Goal: Information Seeking & Learning: Learn about a topic

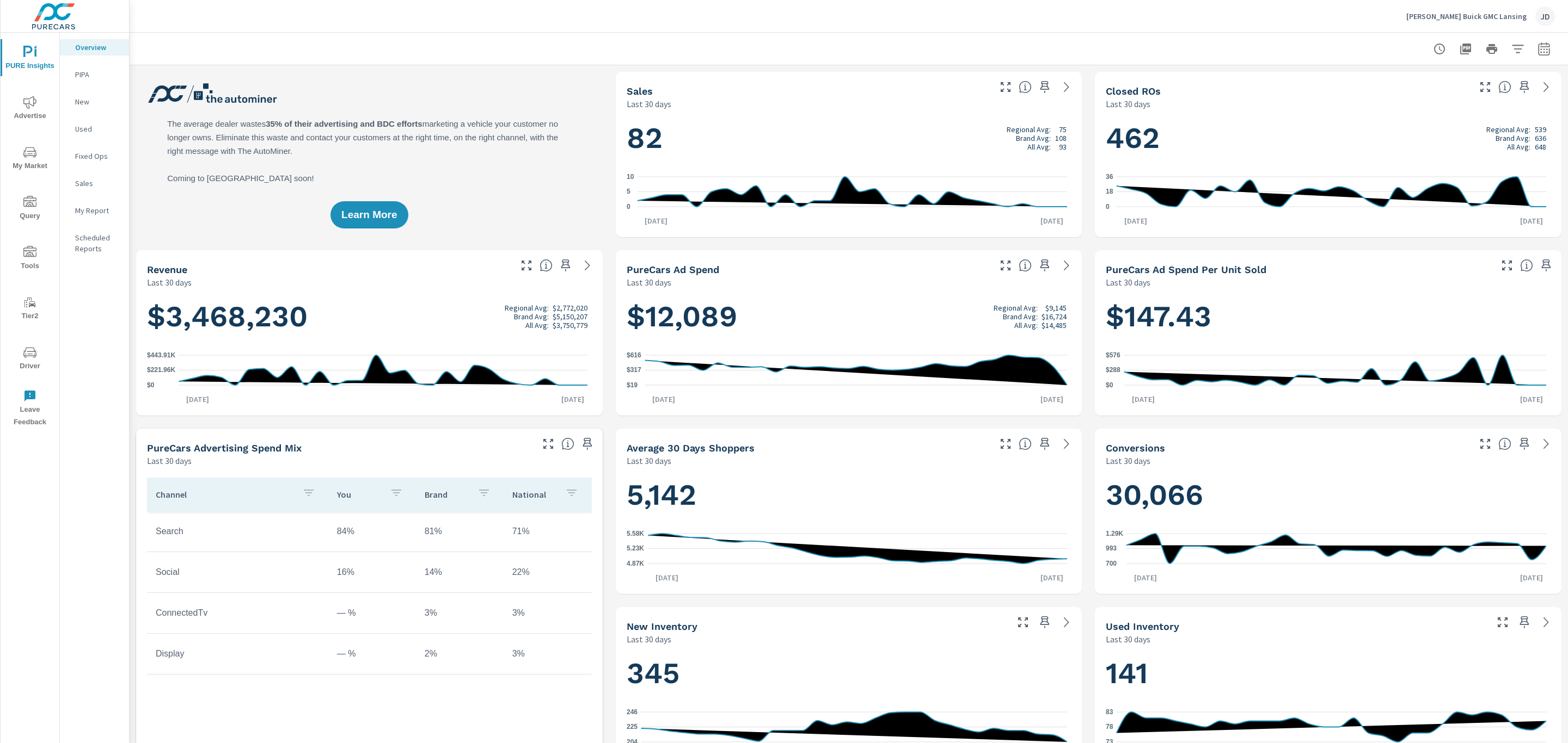
click at [28, 162] on span "My Market" at bounding box center [30, 159] width 52 height 27
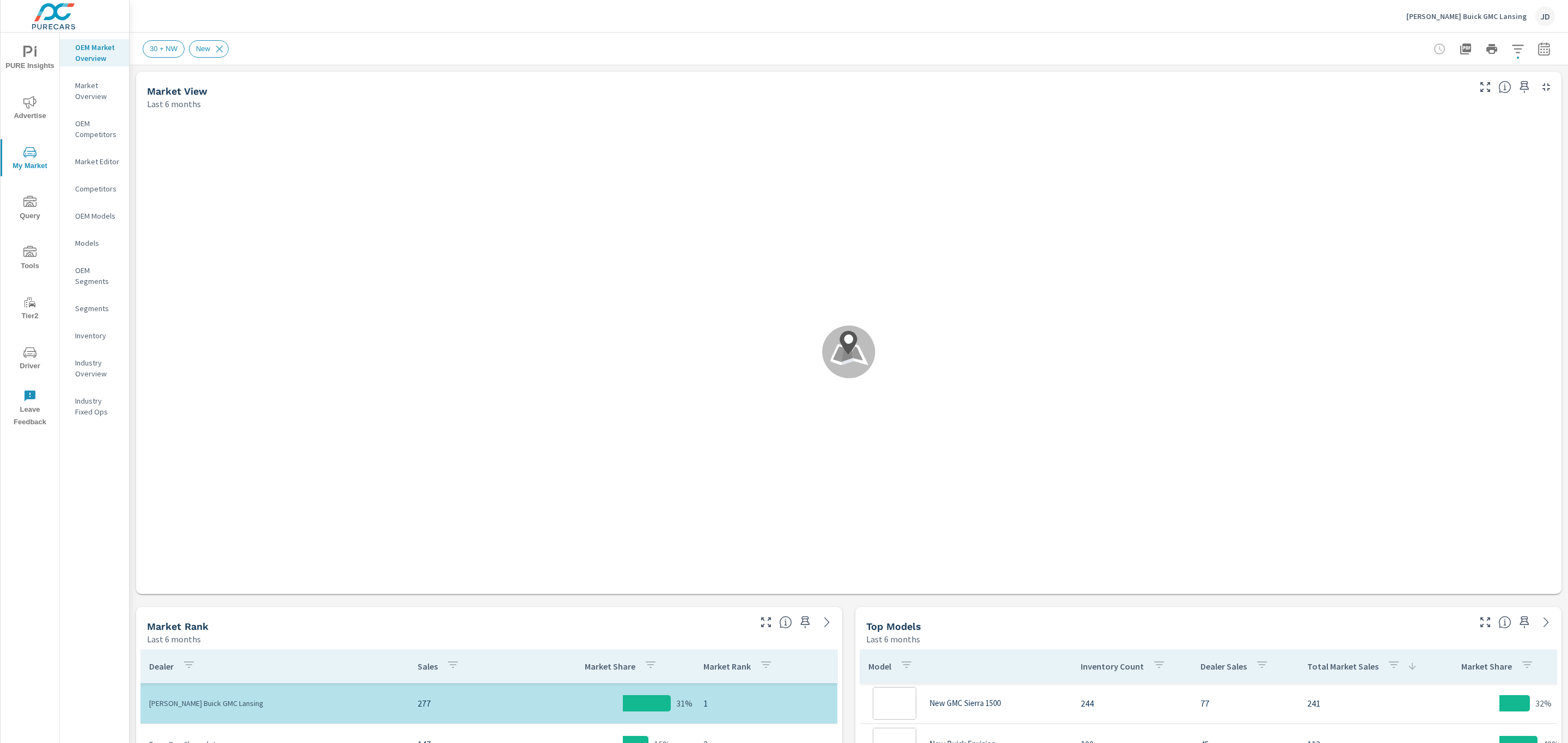
scroll to position [1061, 0]
click at [1537, 51] on icon "button" at bounding box center [1544, 49] width 13 height 13
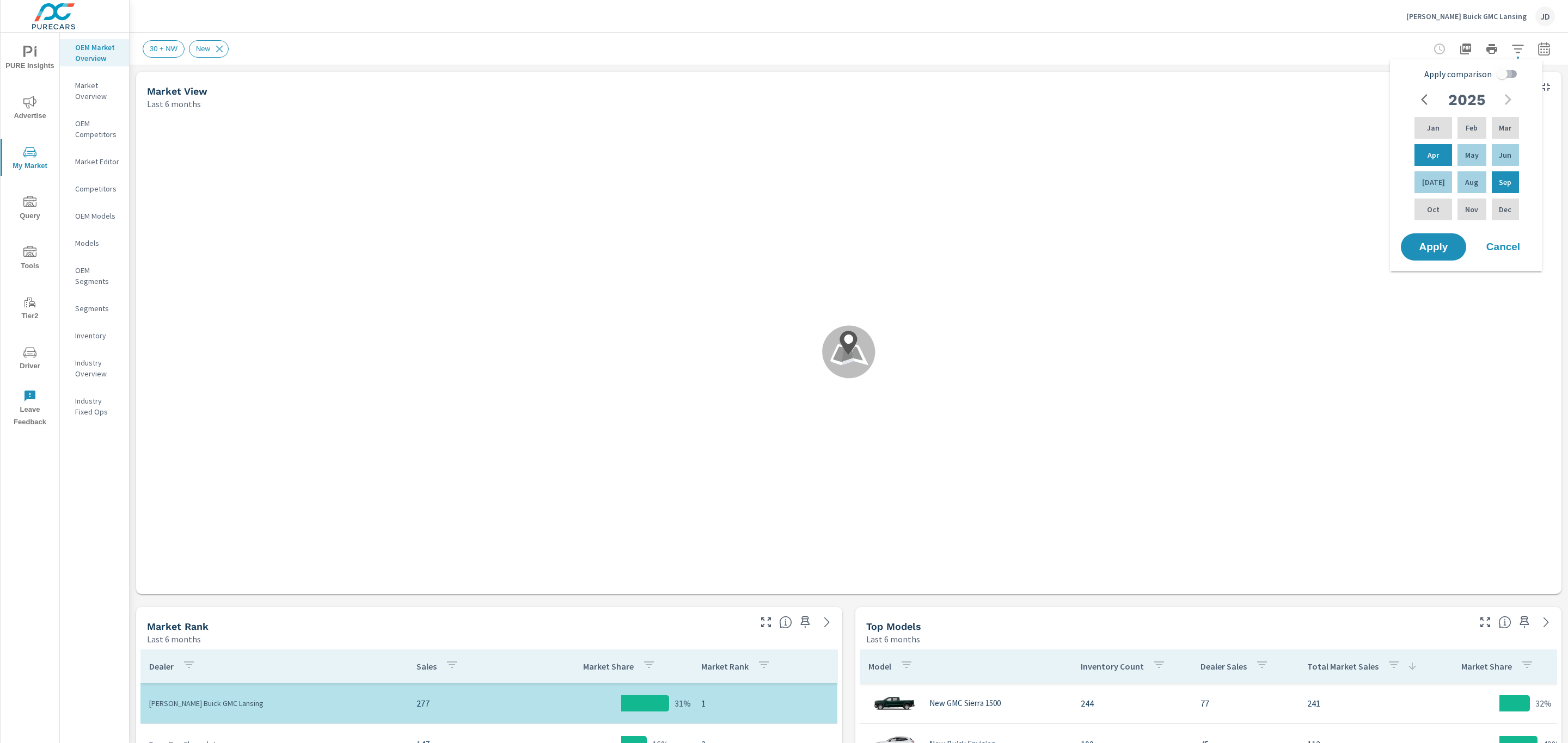
click at [1506, 76] on input "Apply comparison" at bounding box center [1502, 74] width 62 height 21
checkbox input "true"
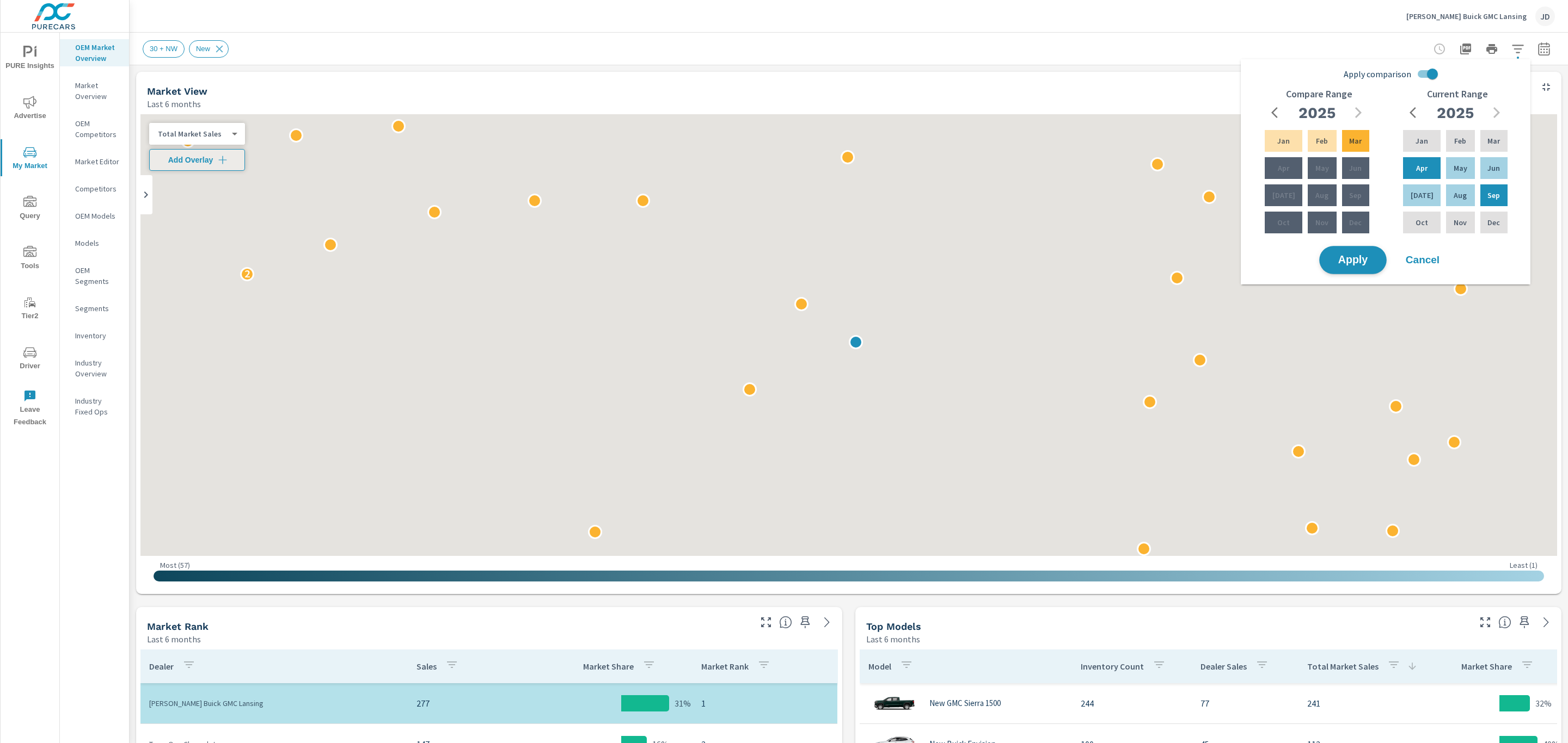
click at [1362, 261] on span "Apply" at bounding box center [1353, 261] width 44 height 10
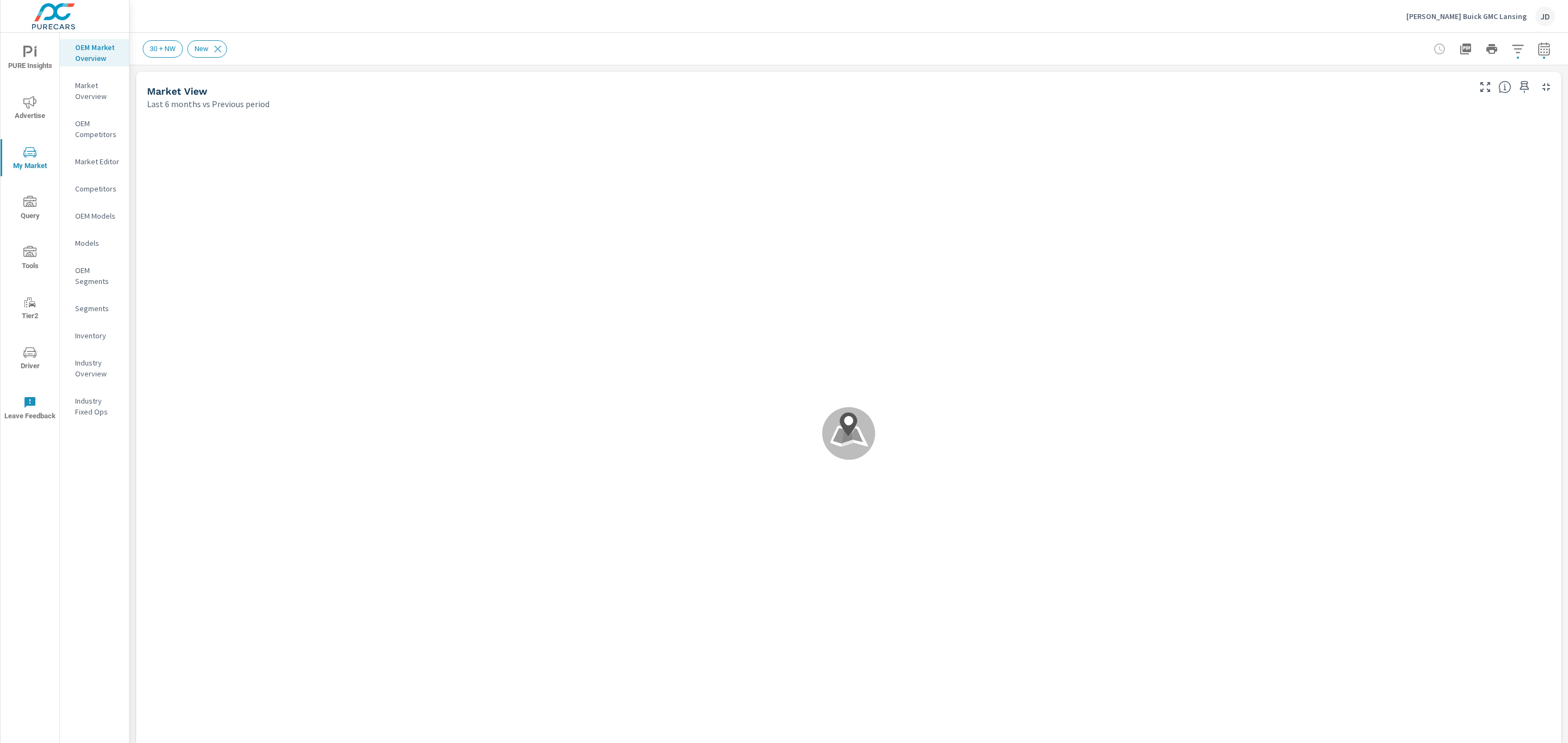
scroll to position [1061, 0]
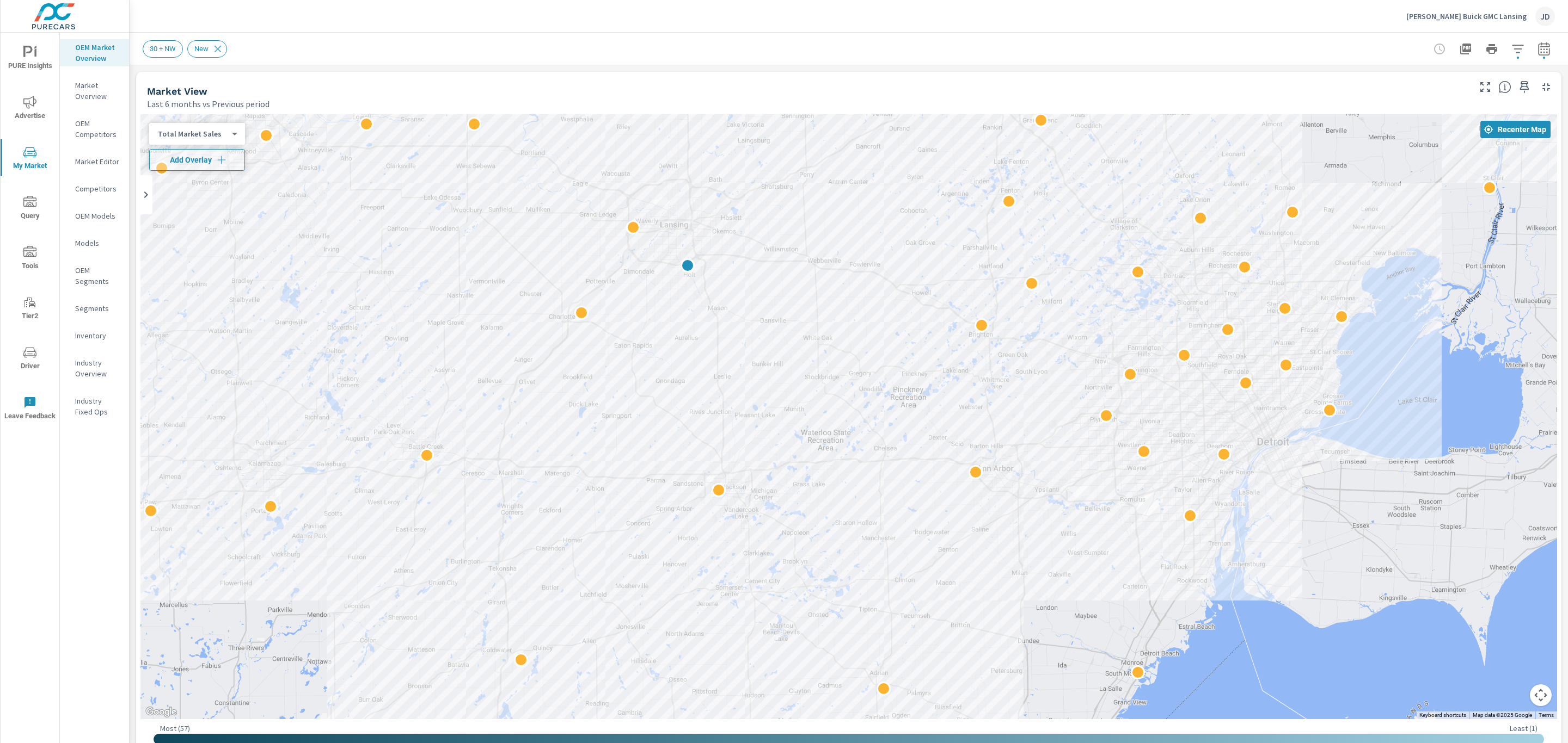
drag, startPoint x: 1018, startPoint y: 552, endPoint x: 840, endPoint y: 384, distance: 244.8
click at [840, 384] on div "2 2" at bounding box center [1203, 552] width 1045 height 588
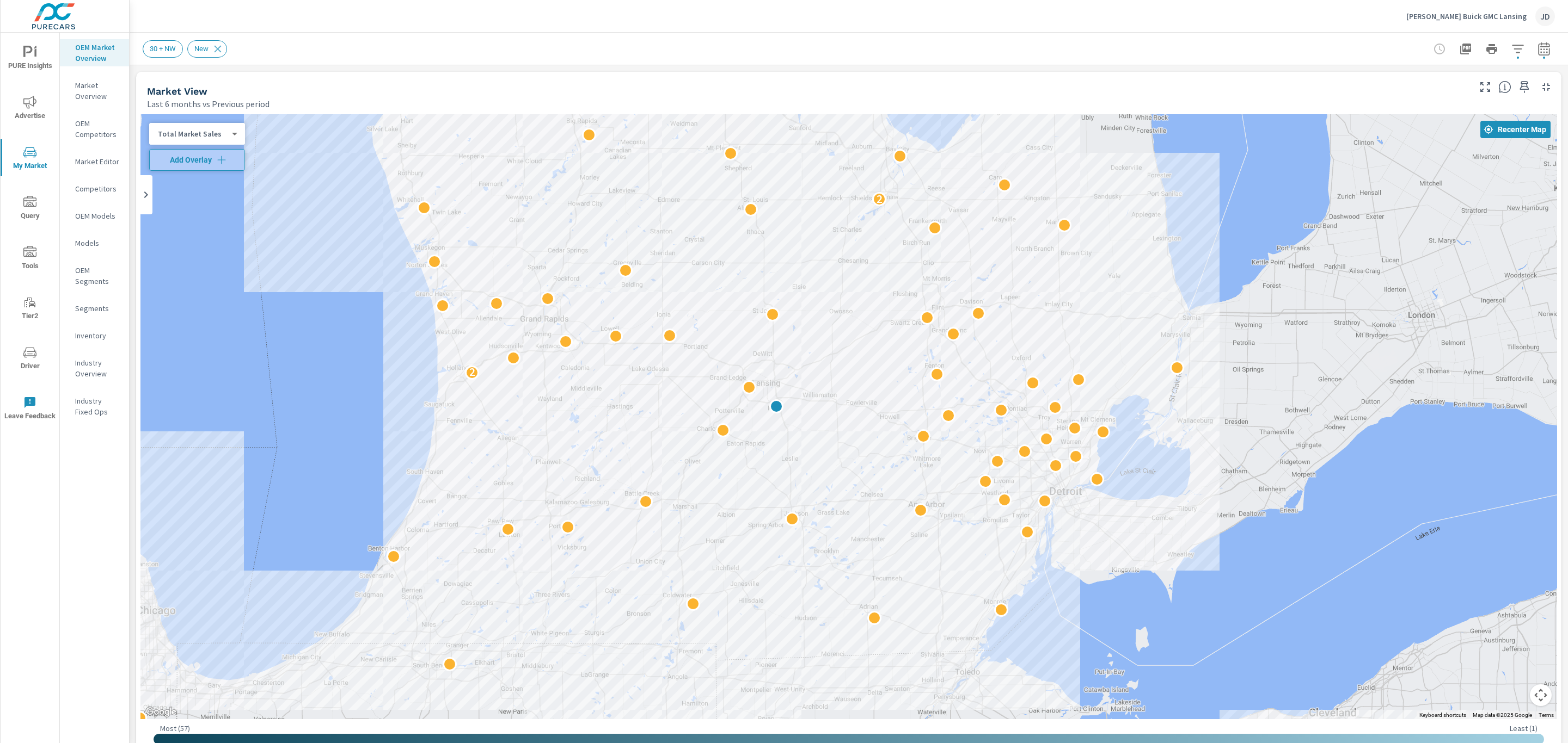
click at [776, 23] on div "LaFontaine Buick GMC Lansing JD" at bounding box center [849, 16] width 1413 height 32
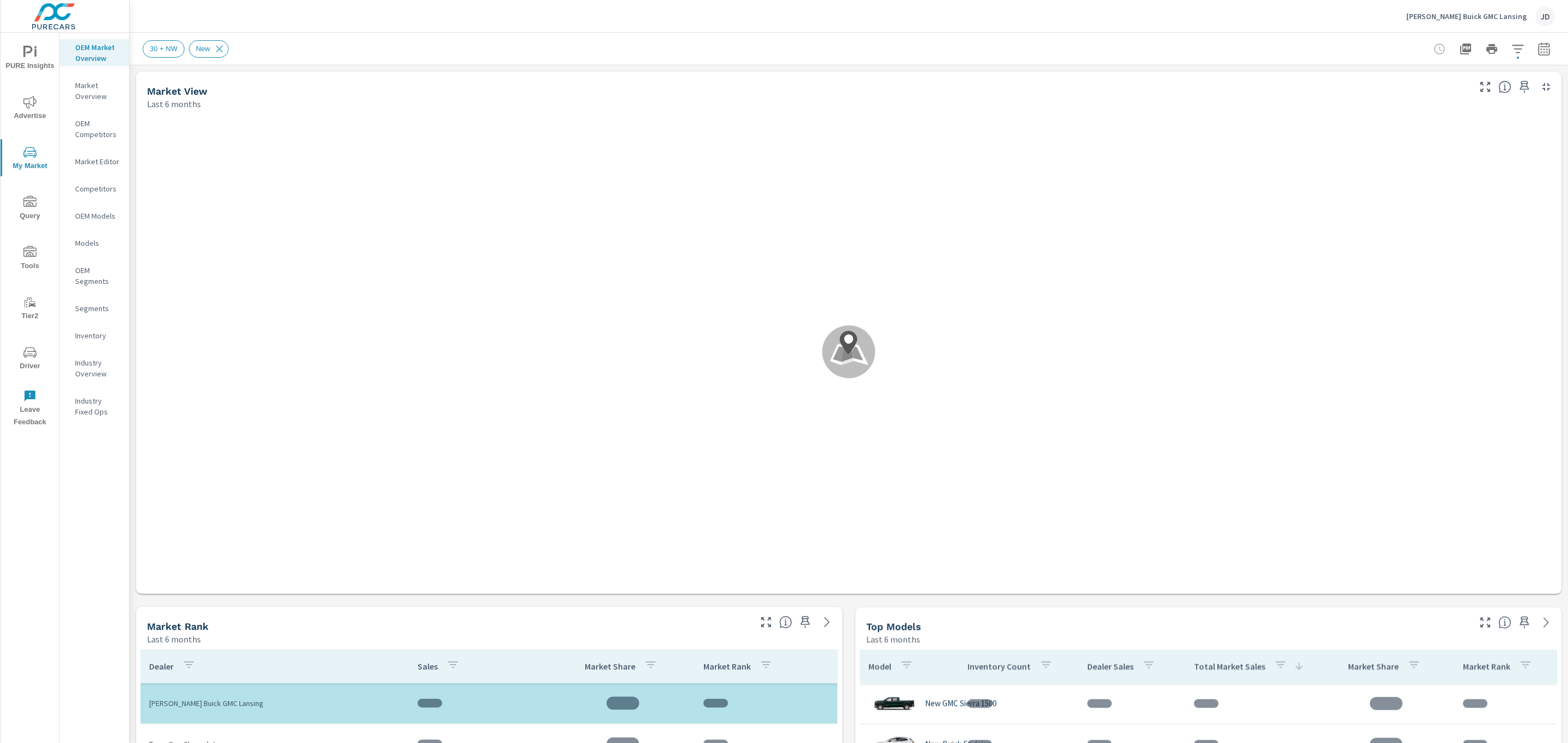
scroll to position [1061, 0]
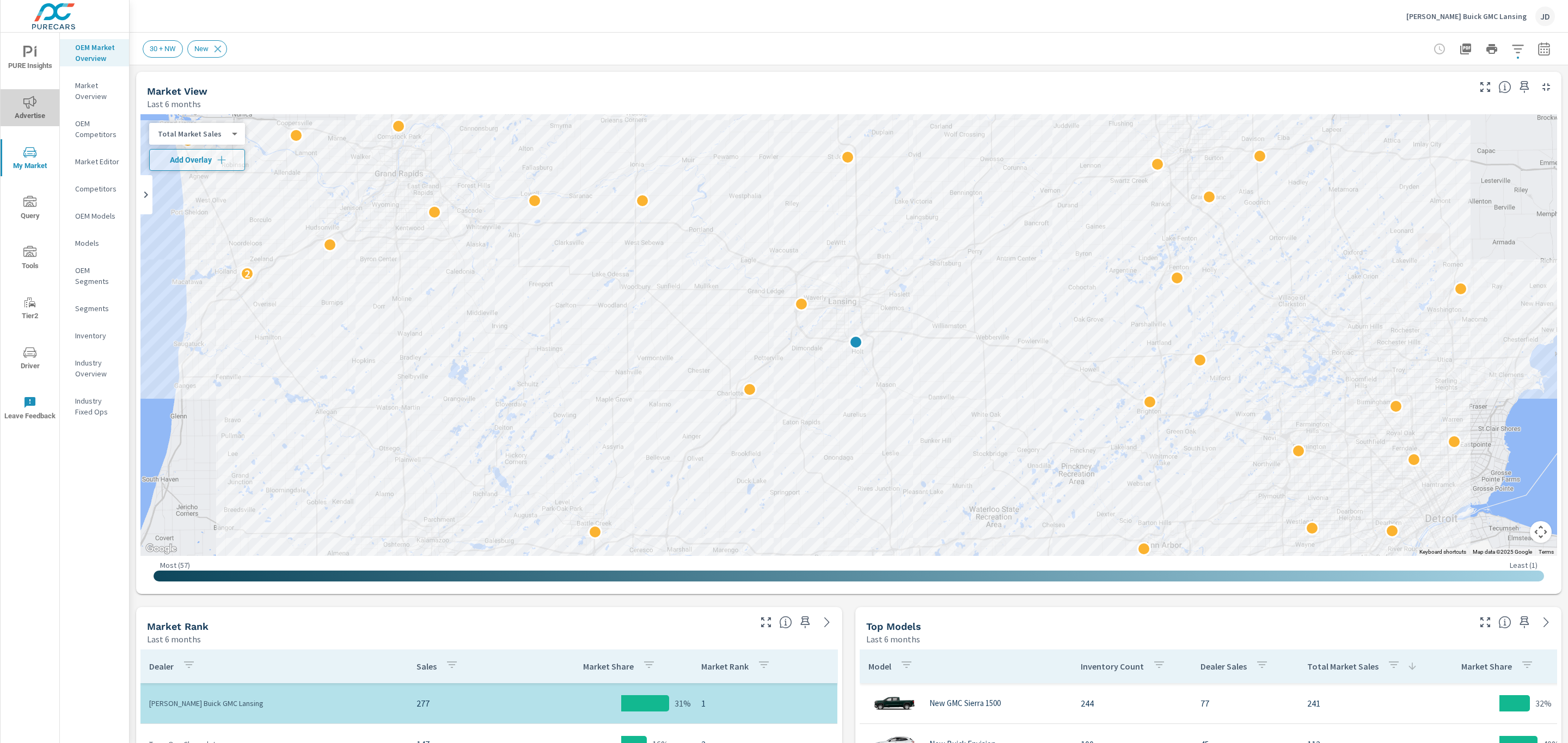
click at [29, 102] on icon "nav menu" at bounding box center [30, 102] width 13 height 12
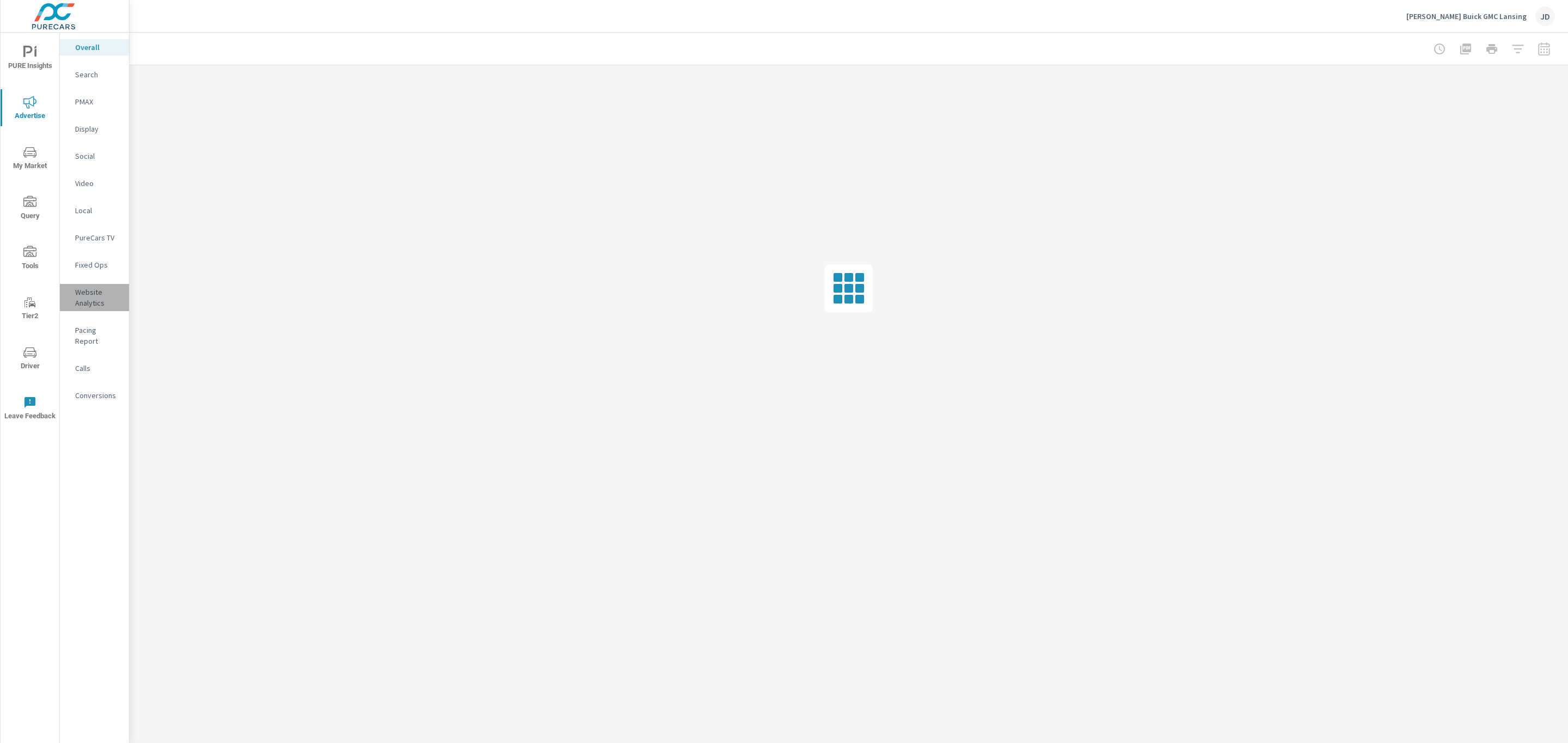
click at [97, 298] on p "Website Analytics" at bounding box center [97, 297] width 45 height 22
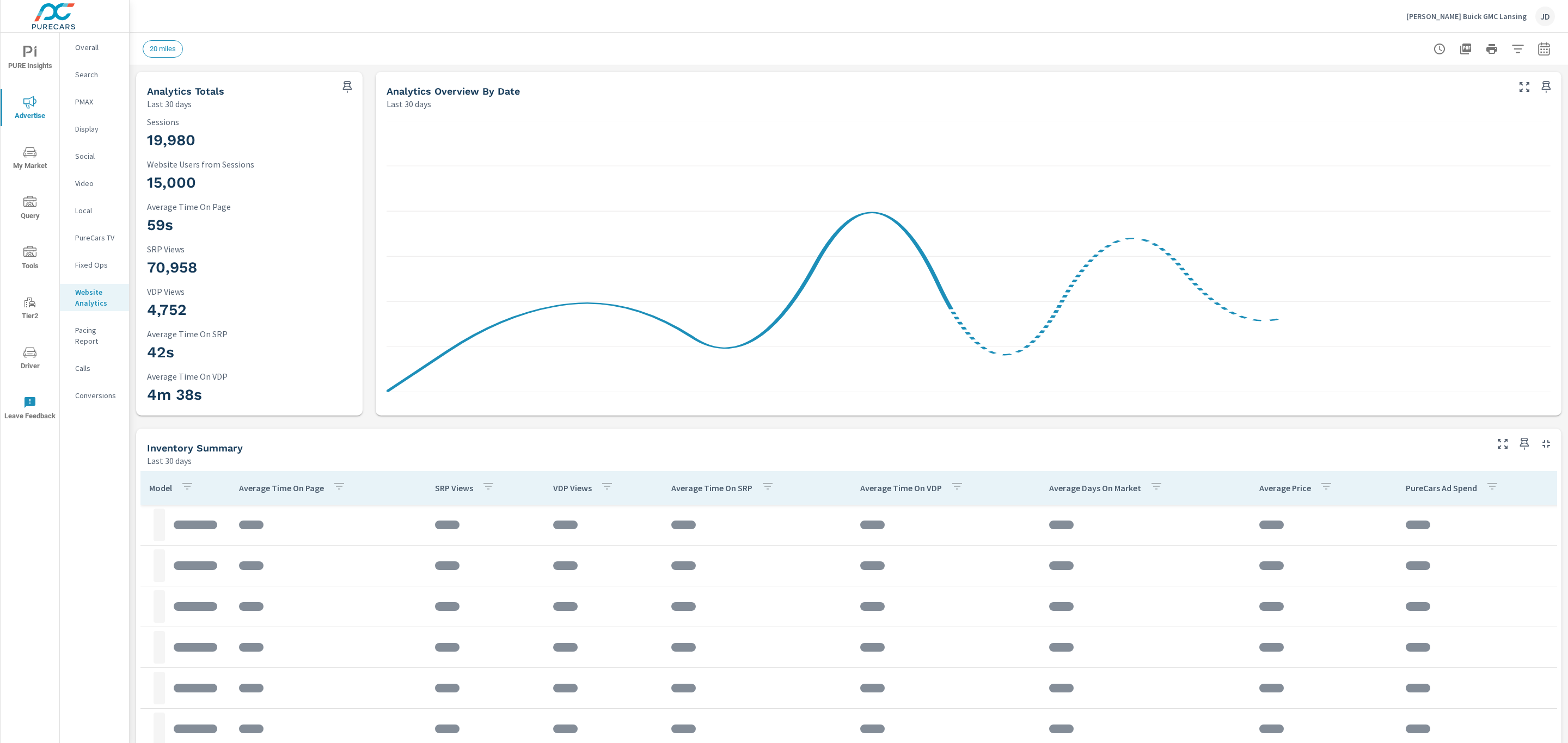
click at [1537, 54] on icon "button" at bounding box center [1544, 49] width 13 height 13
select select "Last 30 days"
click at [1429, 113] on div "Date Range Custom Yesterday Last week Last 7 days Last 14 days Last 30 days Las…" at bounding box center [1455, 101] width 139 height 54
click at [1433, 119] on p "+ Add comparison" at bounding box center [1455, 123] width 139 height 13
select select "Previous period"
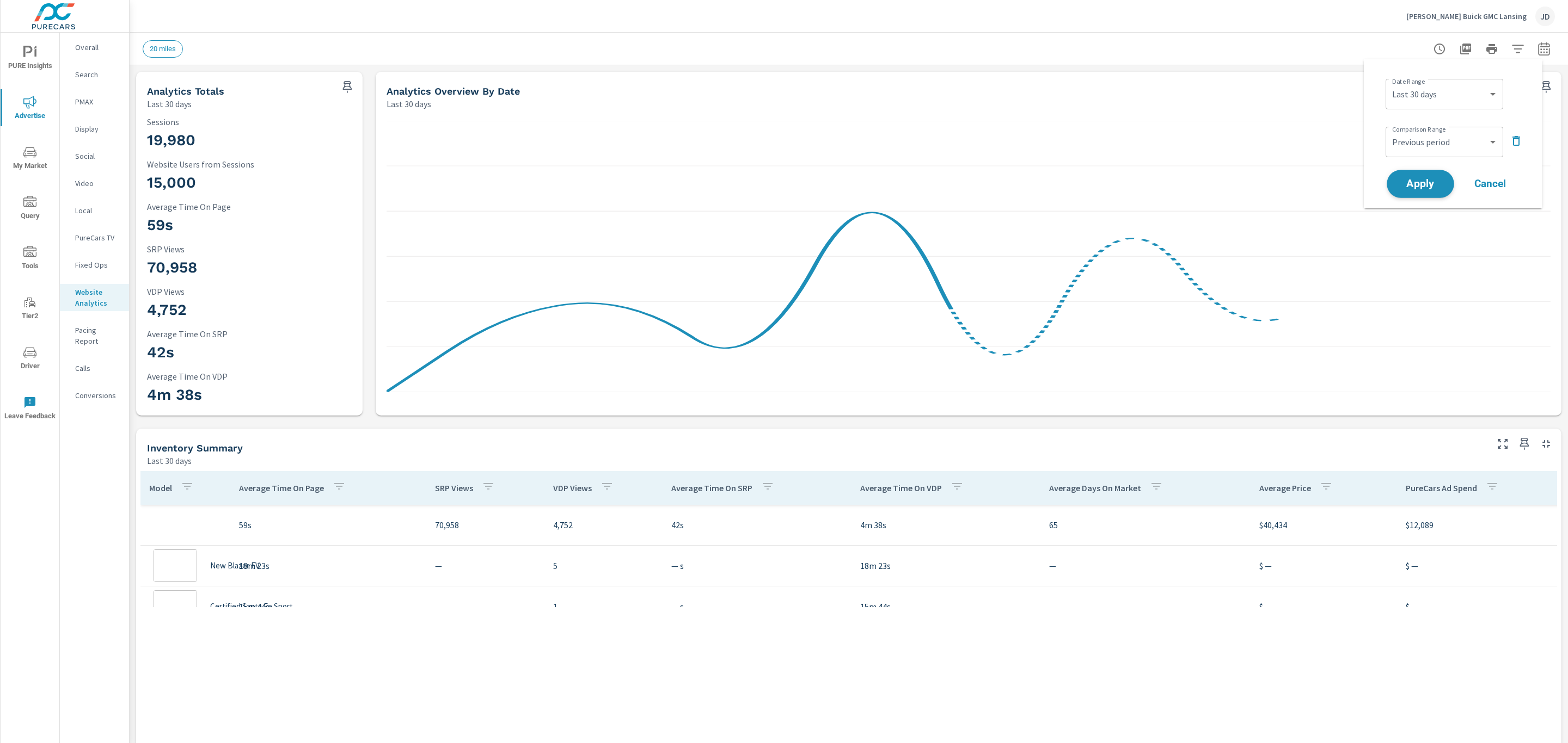
click at [1443, 178] on button "Apply" at bounding box center [1420, 183] width 67 height 28
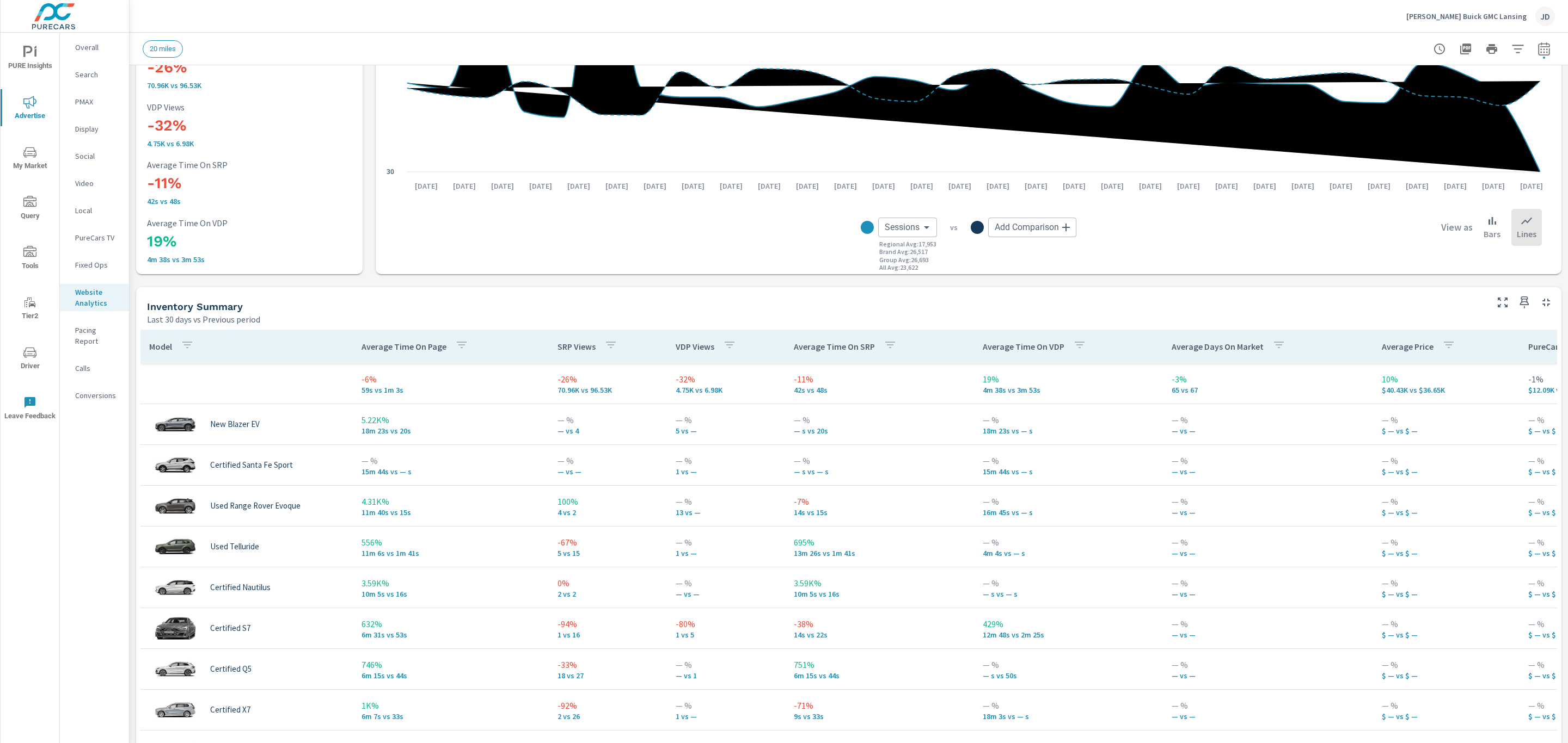
scroll to position [251, 0]
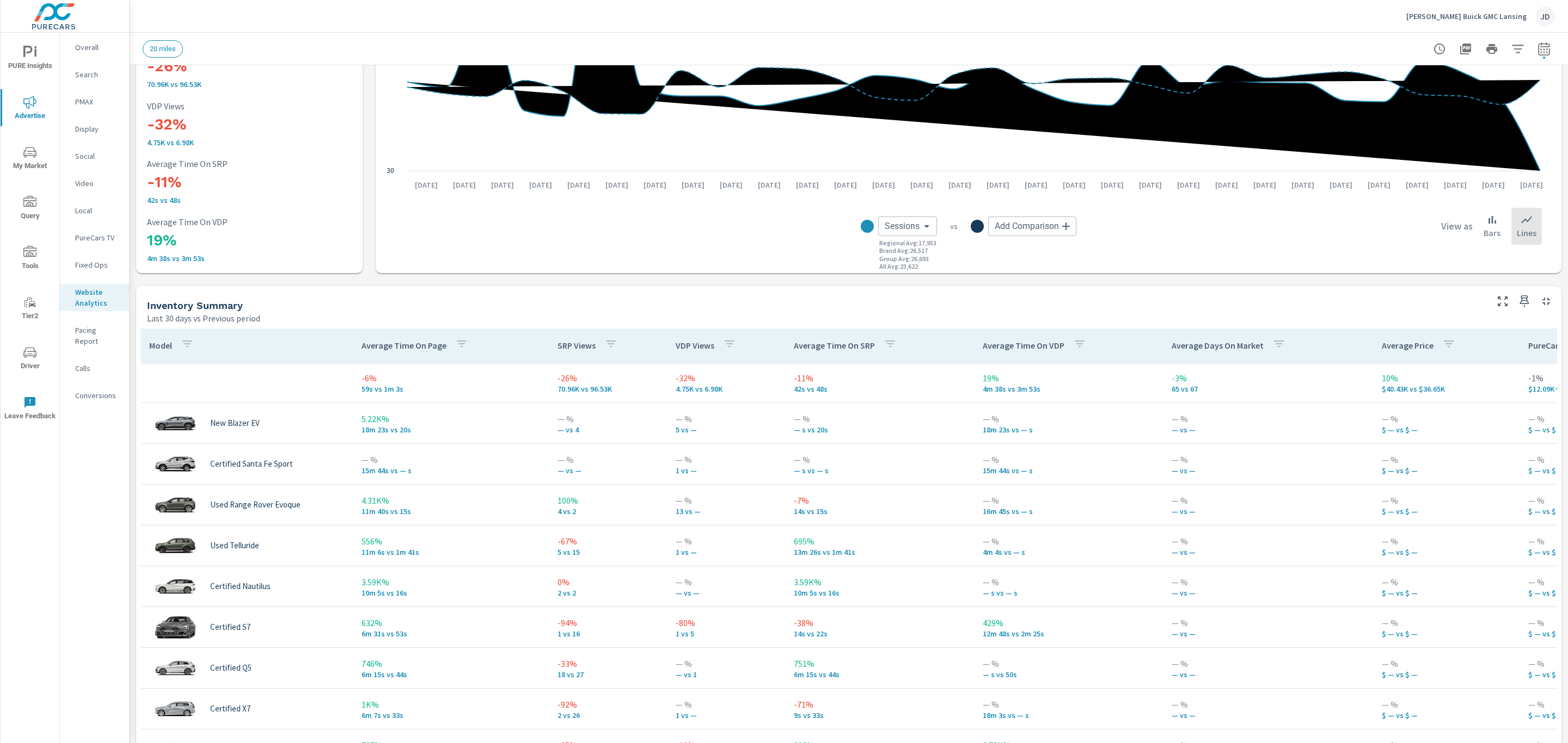
click at [1062, 341] on p "Average Time On VDP" at bounding box center [1023, 345] width 82 height 11
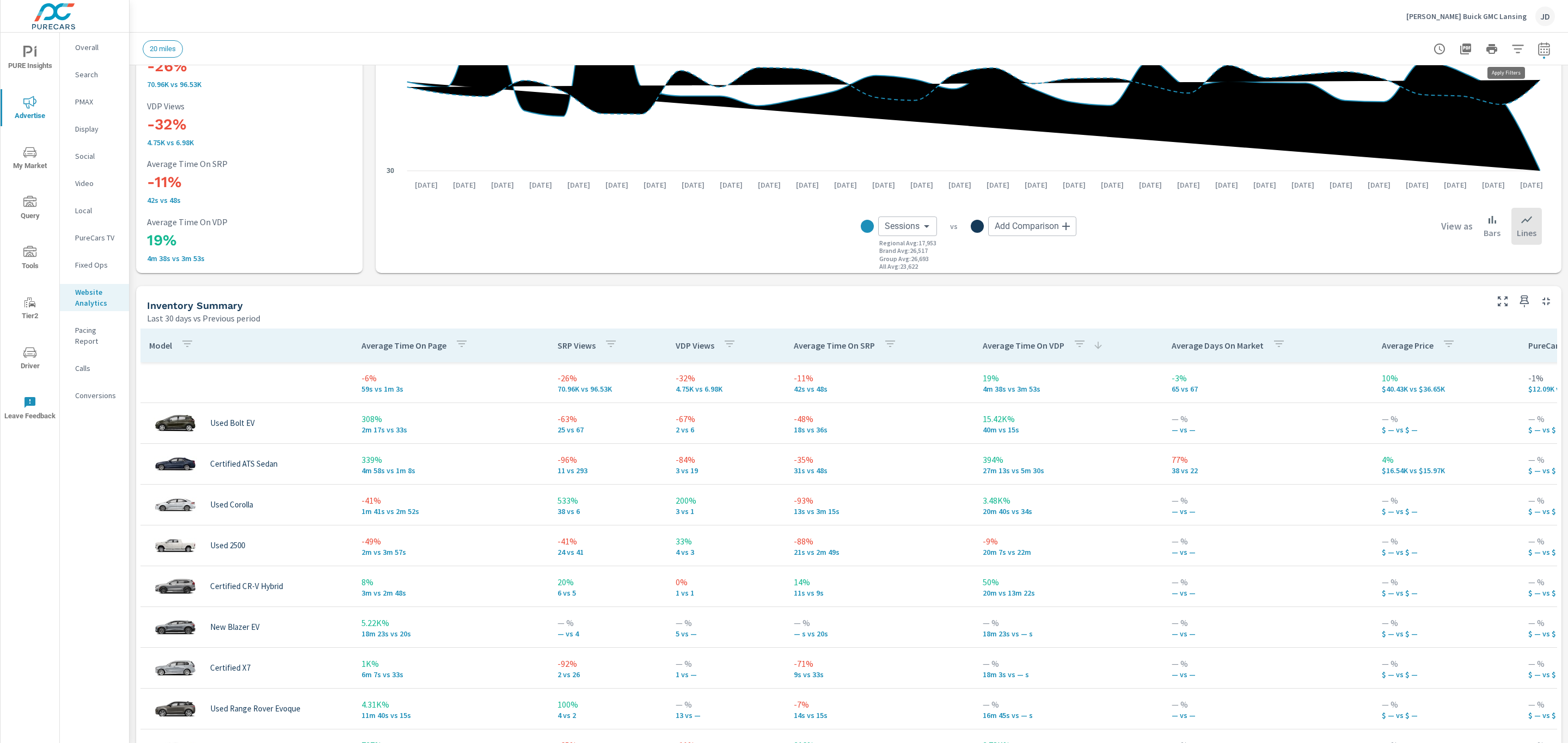
click at [1511, 46] on icon "button" at bounding box center [1518, 49] width 13 height 13
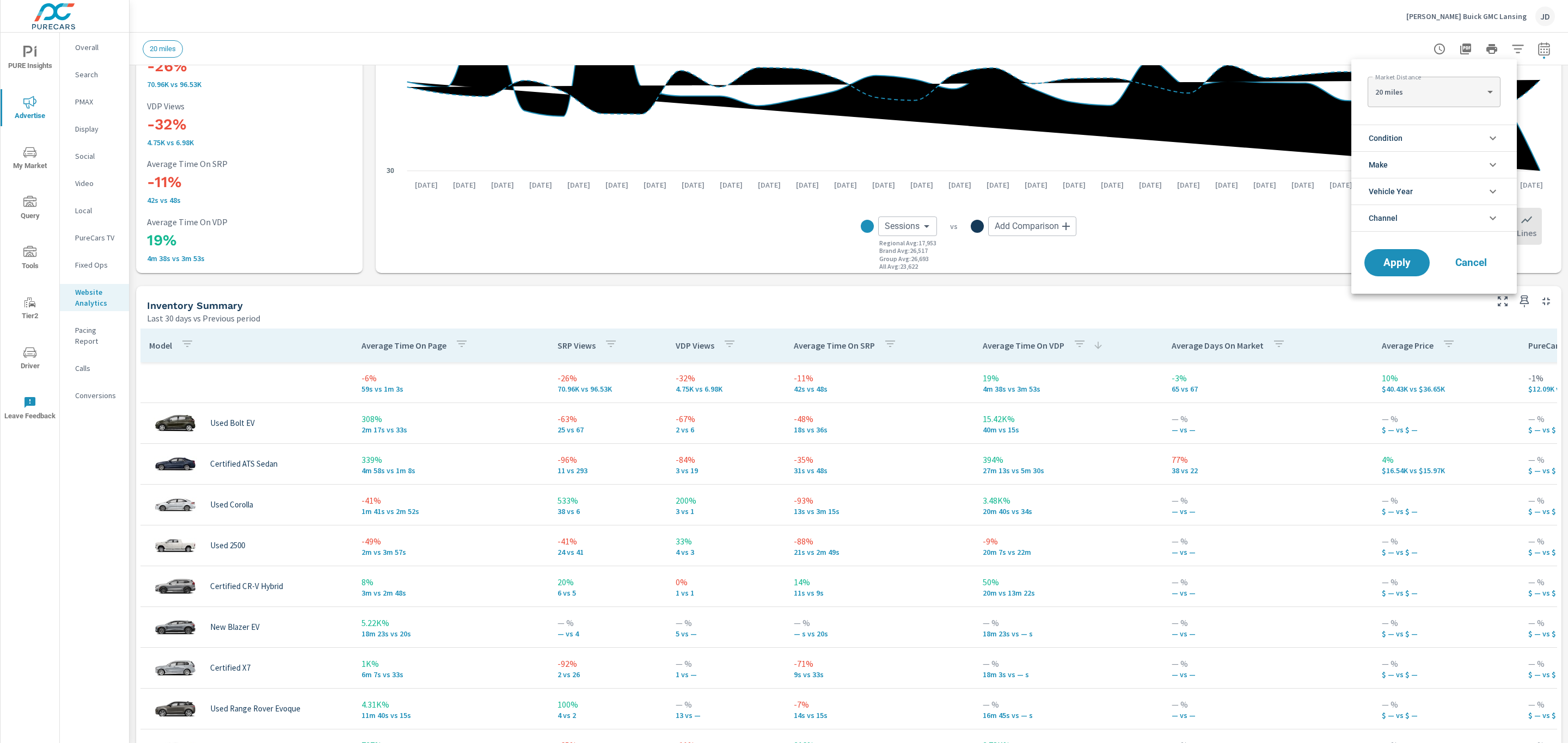
click at [1467, 129] on li "Condition" at bounding box center [1433, 138] width 165 height 27
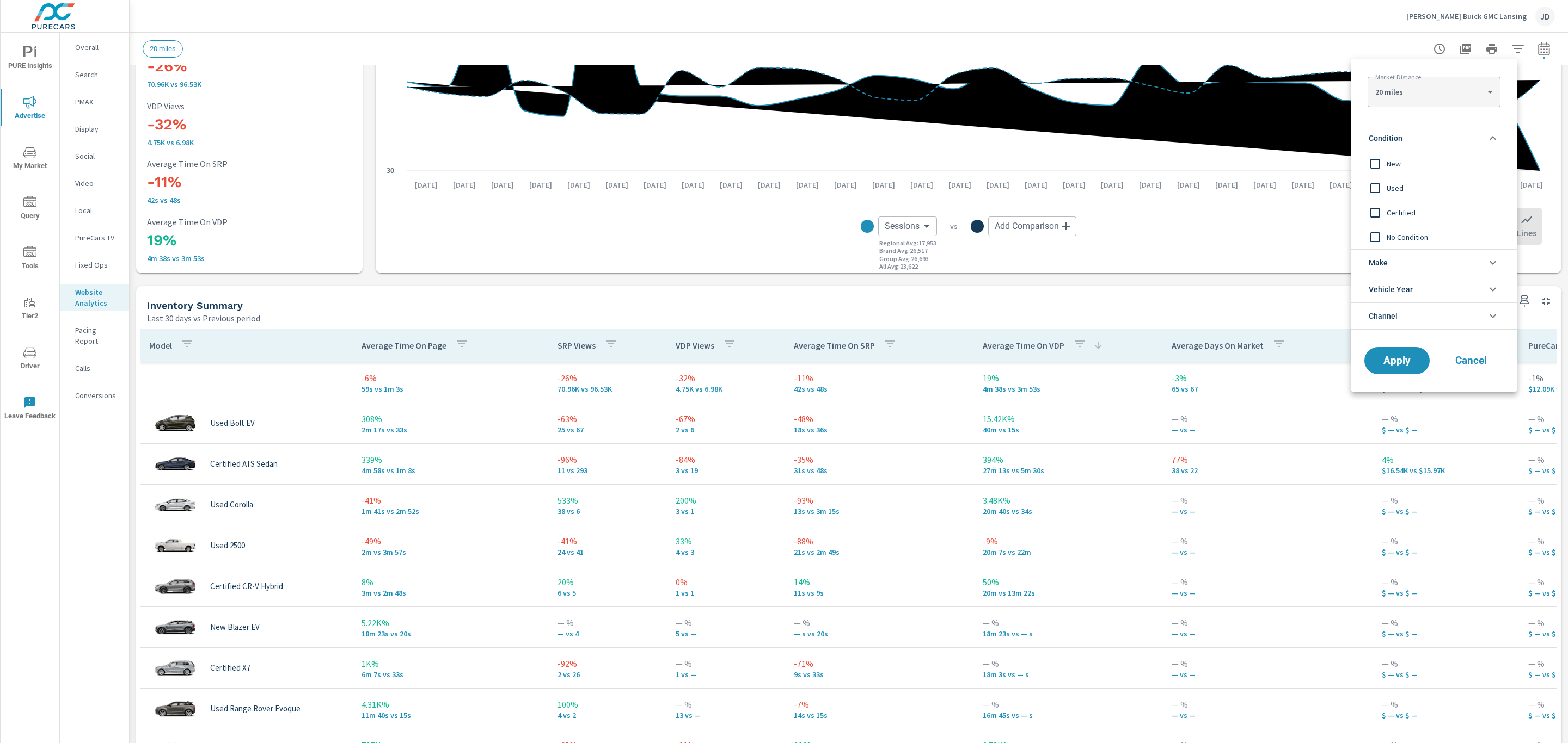
click at [1401, 163] on span "New" at bounding box center [1446, 164] width 120 height 13
click at [1397, 356] on span "Apply" at bounding box center [1397, 361] width 44 height 10
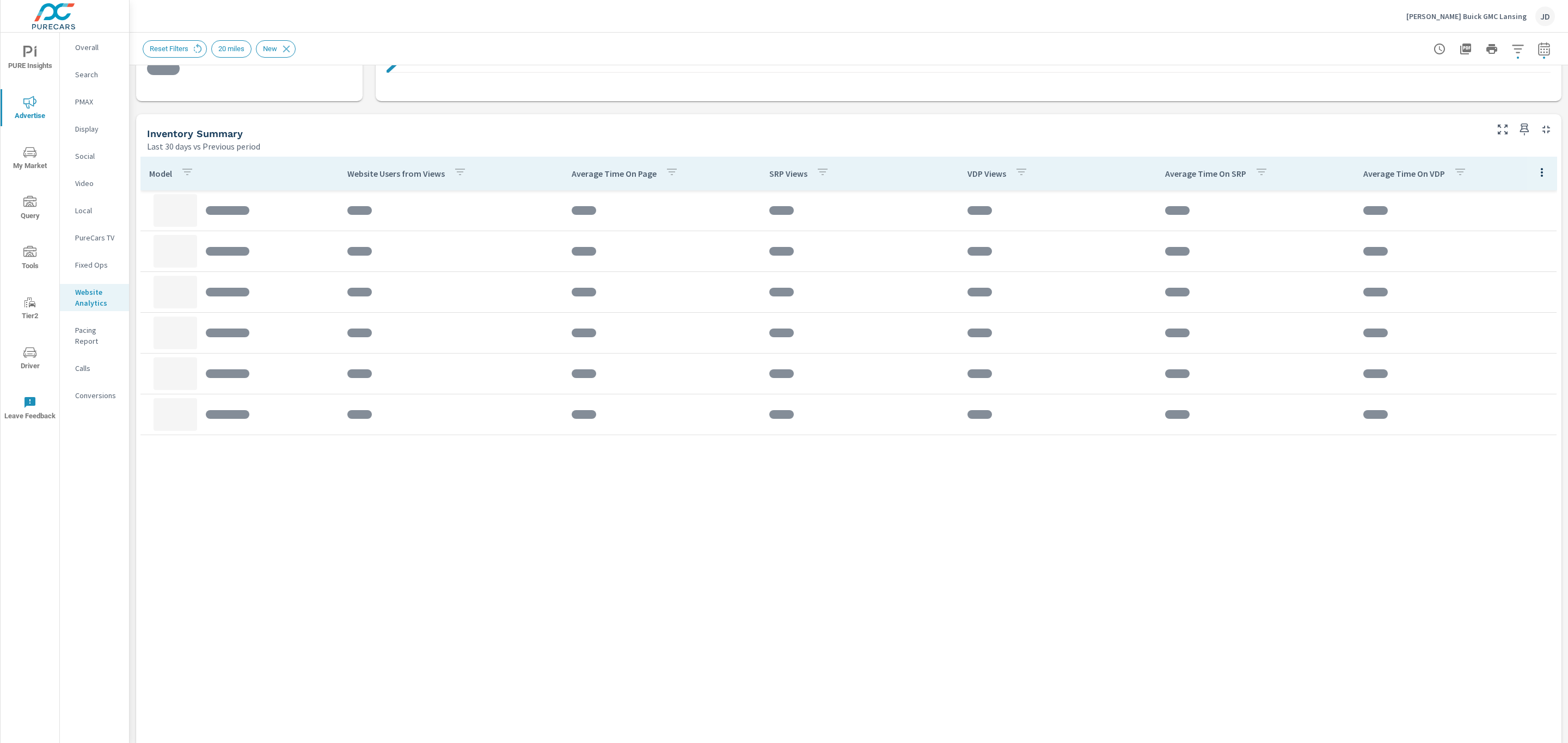
scroll to position [426, 0]
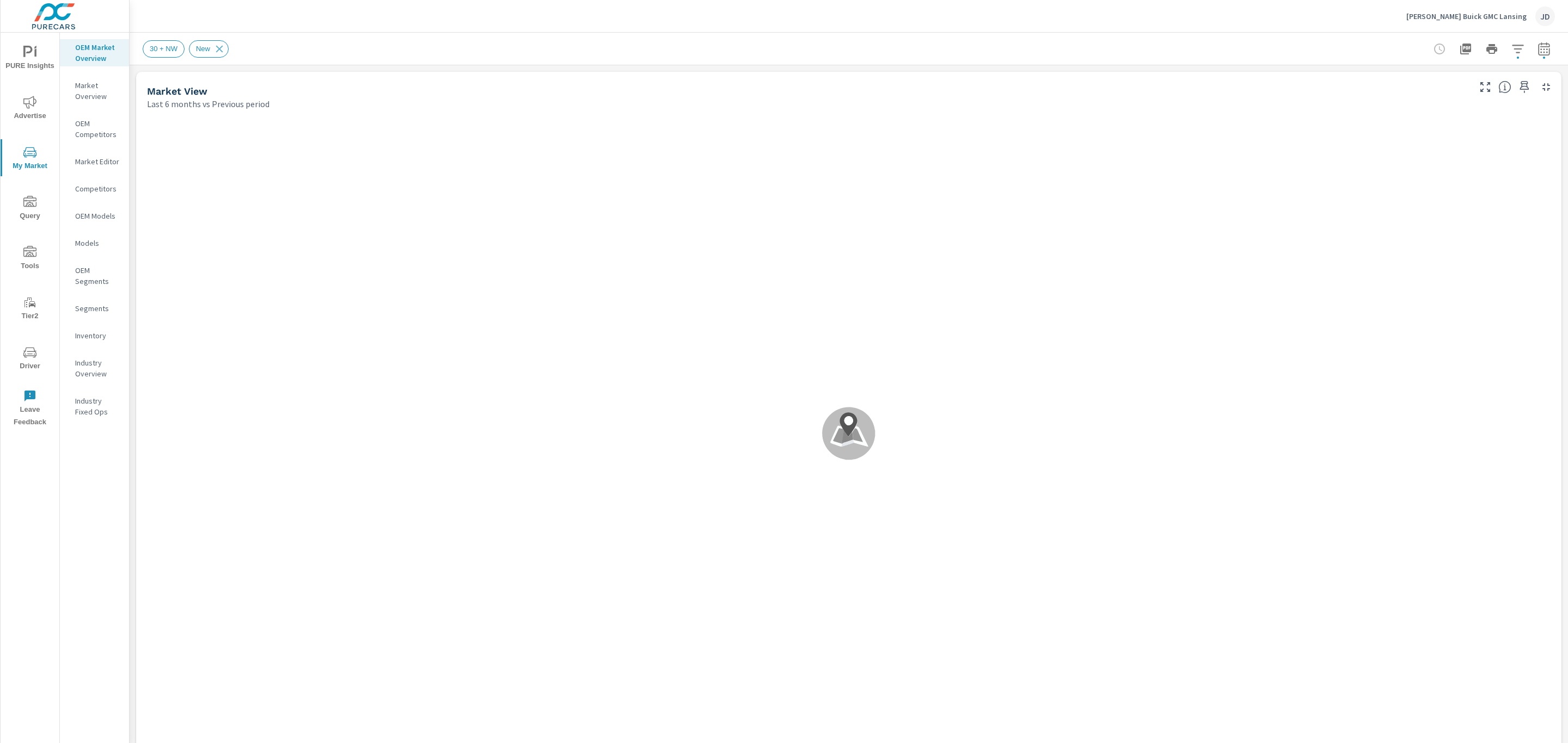
scroll to position [1061, 0]
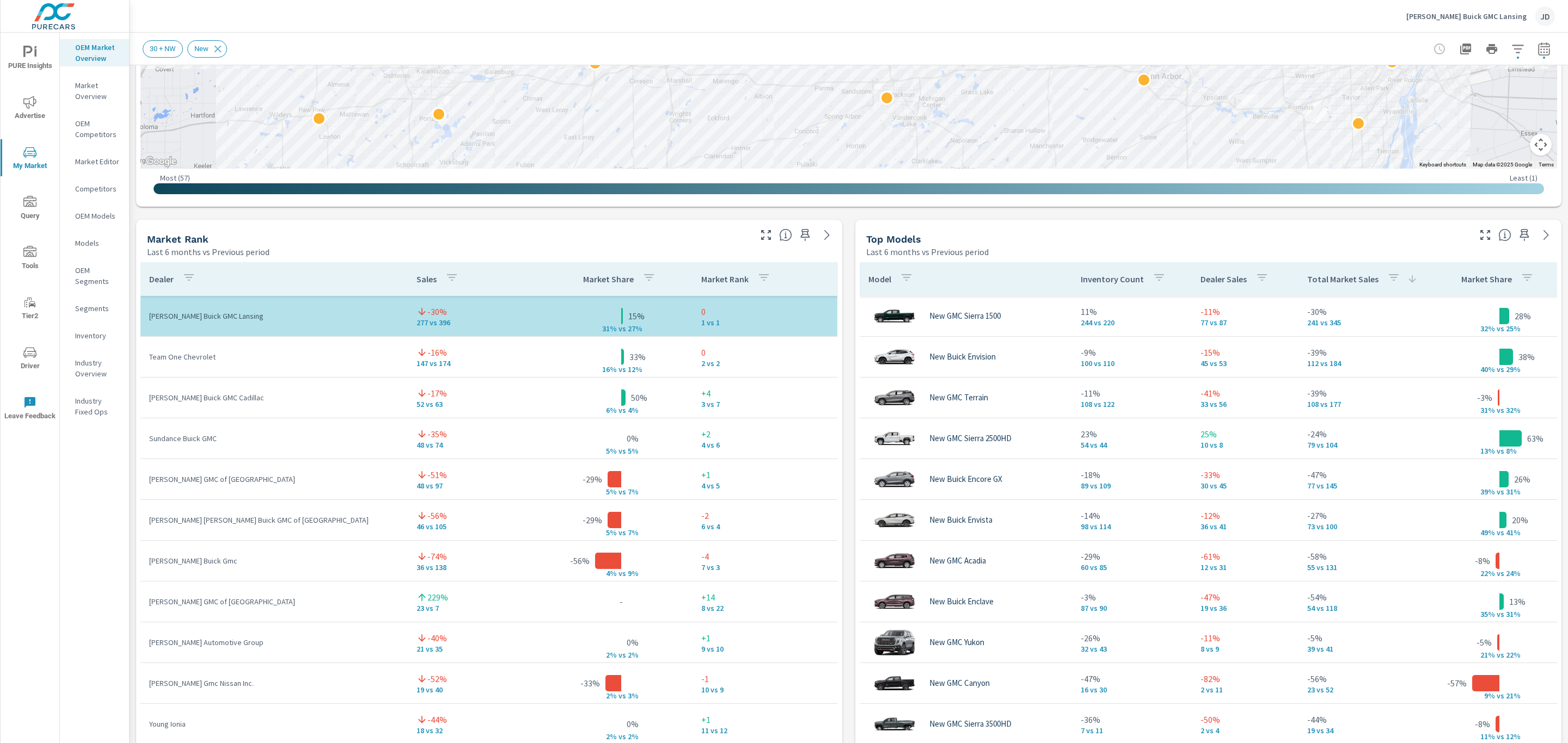
scroll to position [658, 0]
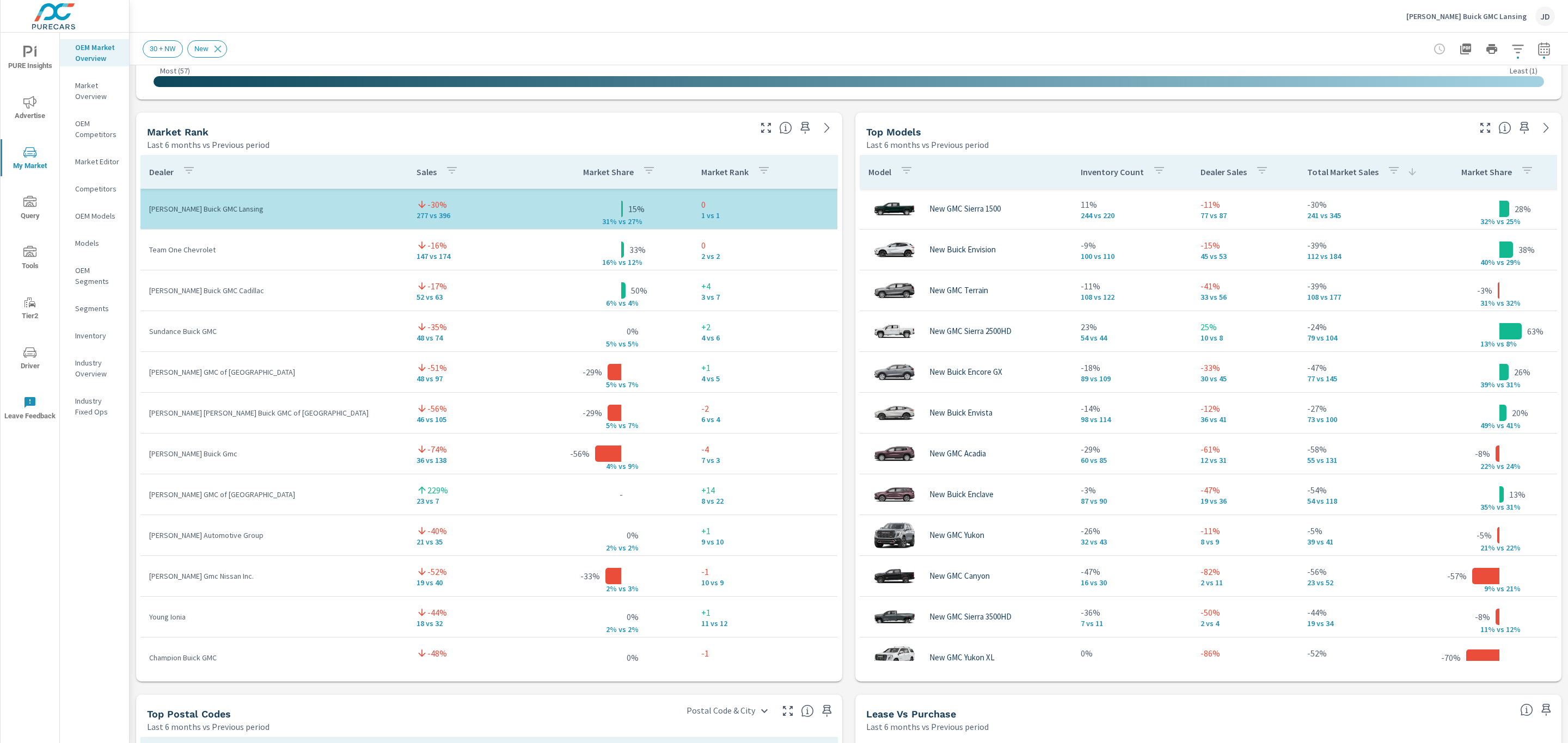
click at [634, 229] on tr "LaFontaine Buick GMC Lansing -30% 277 vs 396 15% 31% v s 27% 0 1 vs 1" at bounding box center [489, 209] width 697 height 41
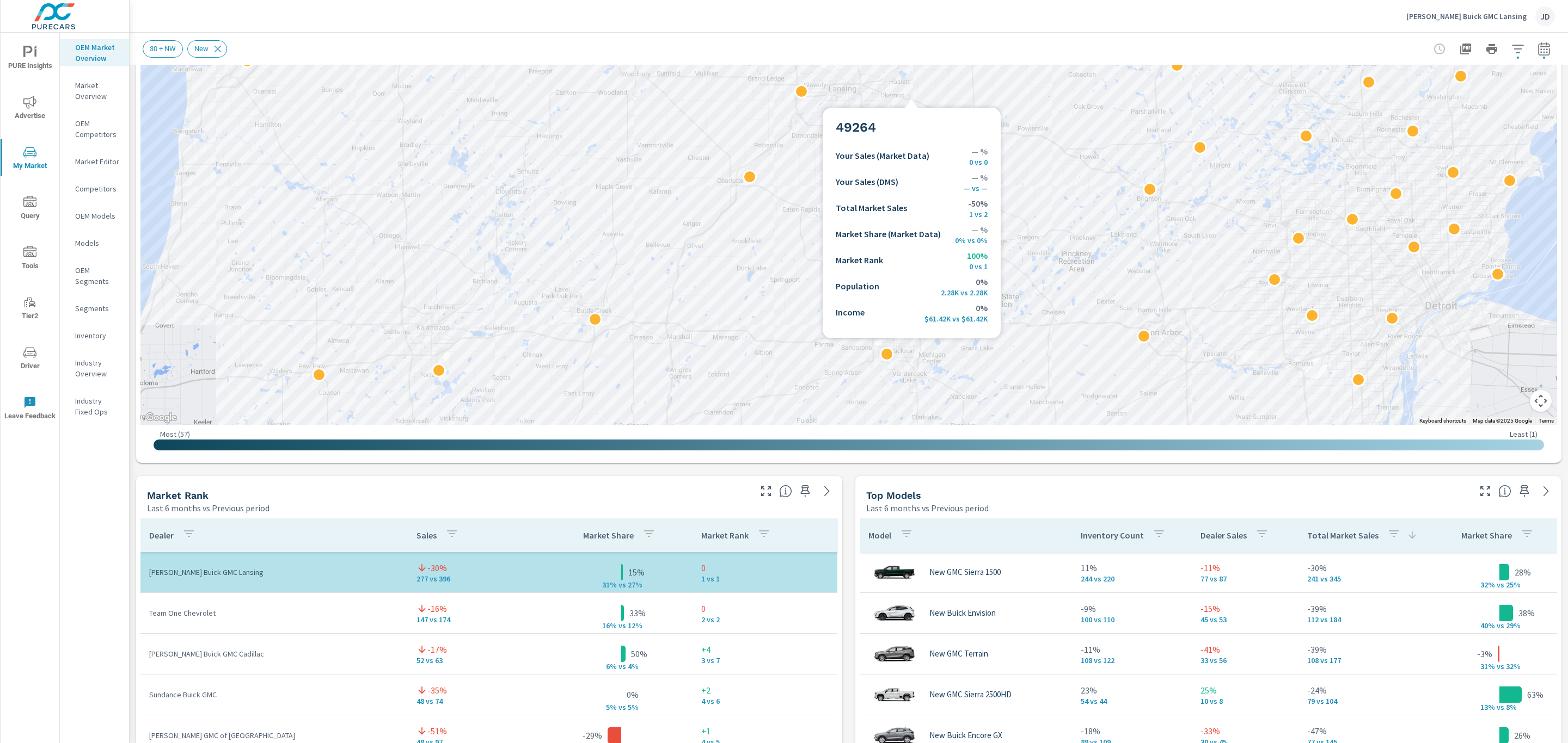
scroll to position [294, 0]
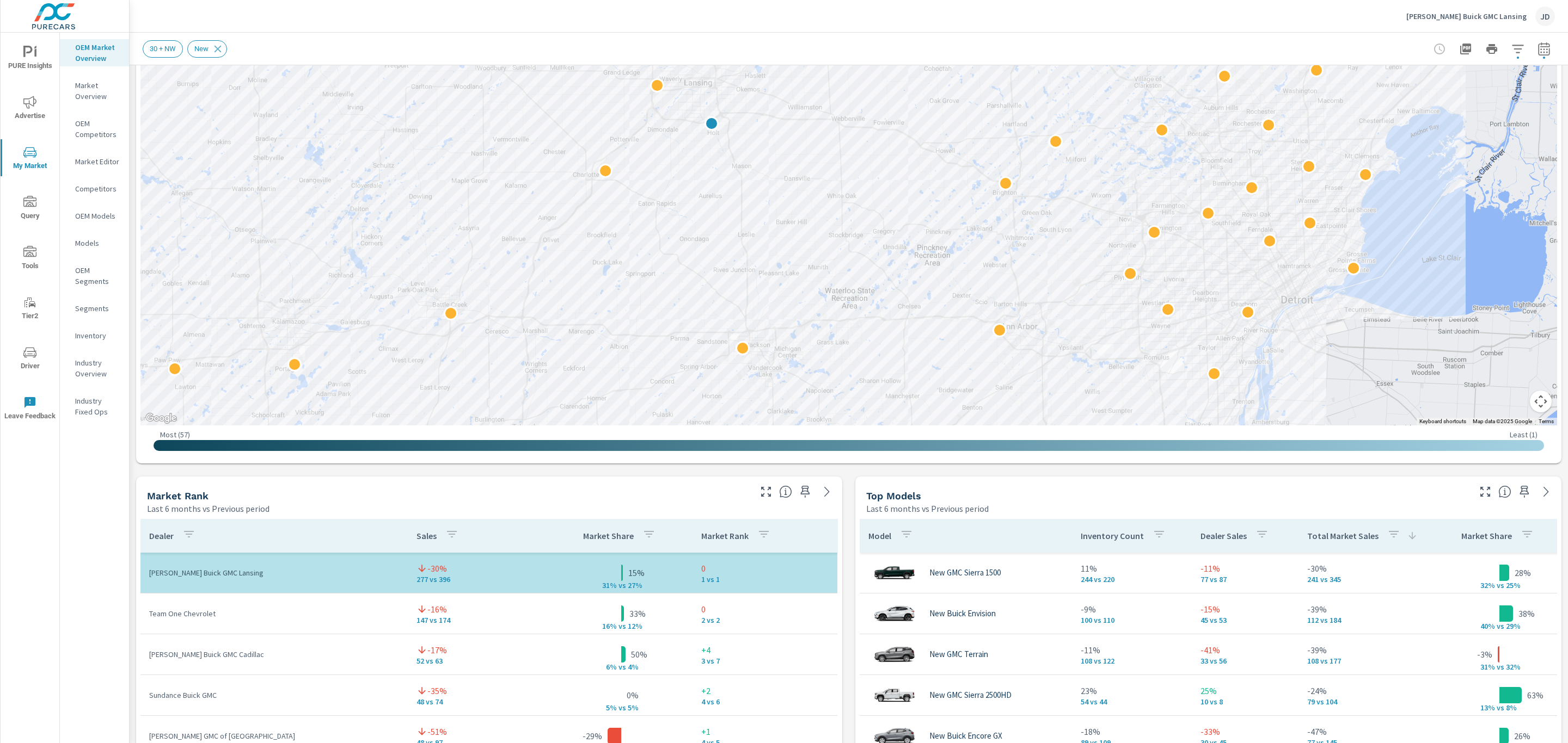
drag, startPoint x: 1096, startPoint y: 326, endPoint x: 943, endPoint y: 319, distance: 153.2
click at [943, 319] on div "2 2" at bounding box center [1227, 410] width 1045 height 588
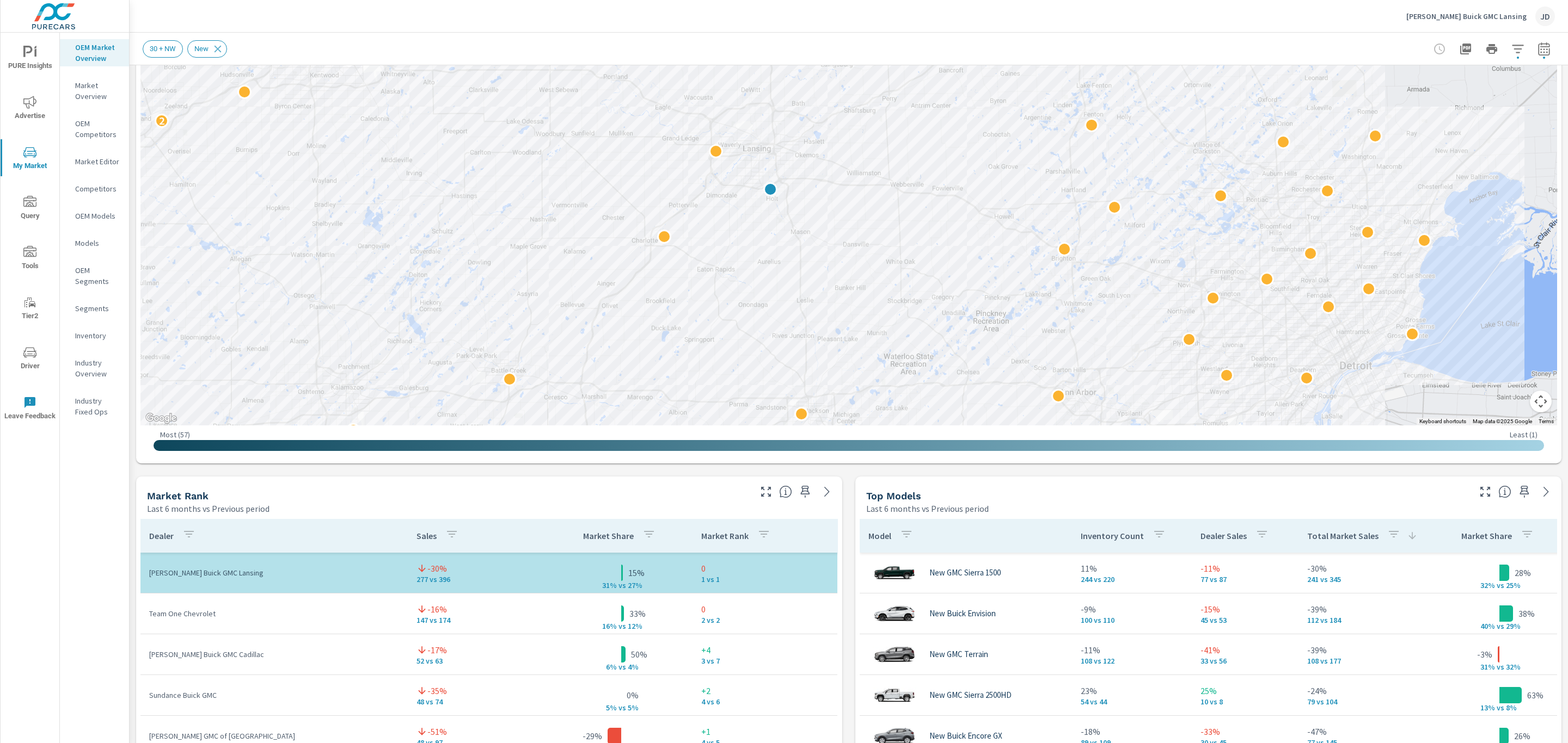
drag, startPoint x: 943, startPoint y: 319, endPoint x: 1024, endPoint y: 400, distance: 114.6
click at [1024, 400] on div "2 2" at bounding box center [1435, 484] width 1045 height 588
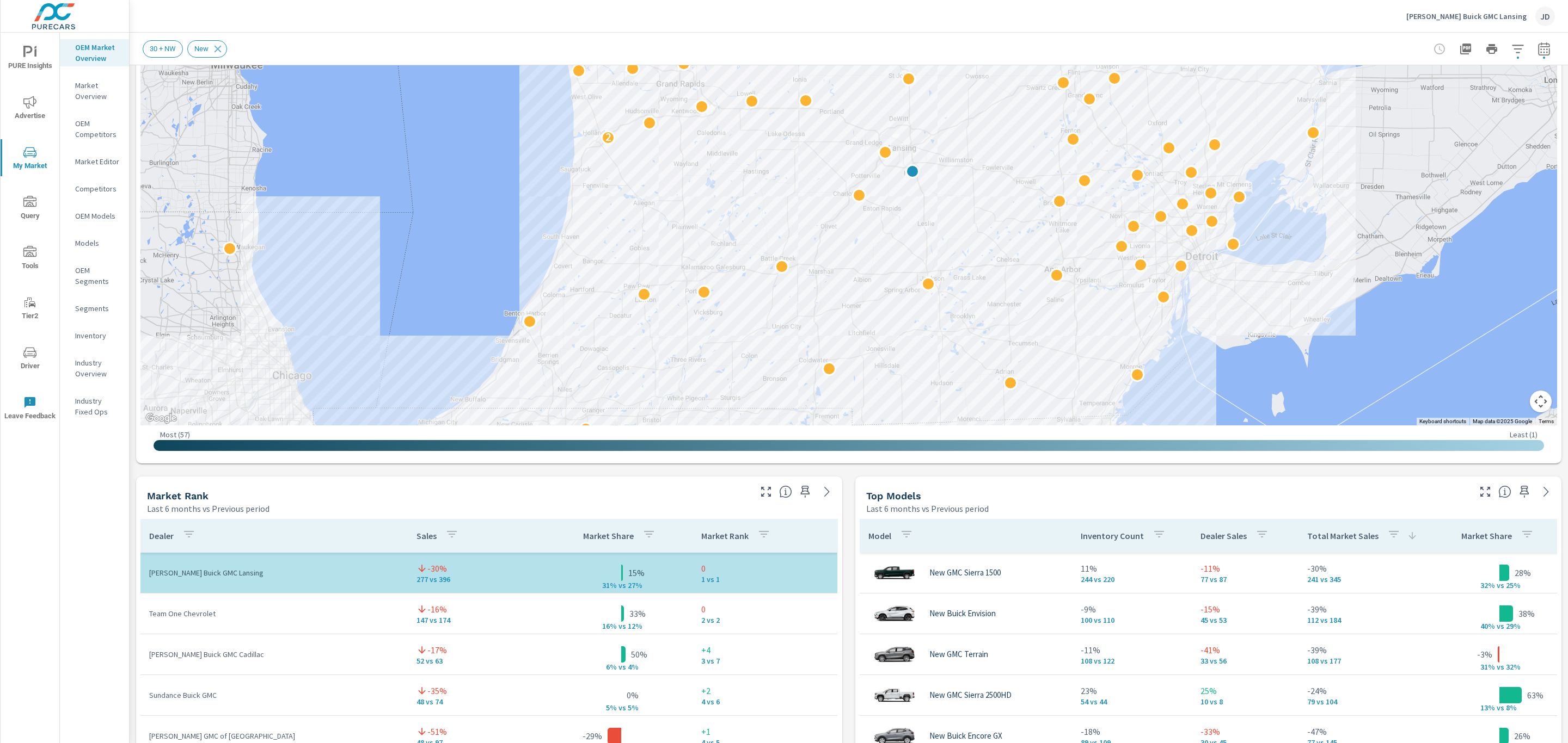
drag, startPoint x: 955, startPoint y: 355, endPoint x: 980, endPoint y: 263, distance: 95.3
click at [980, 263] on div "2 2" at bounding box center [1394, 335] width 1045 height 588
click at [934, 286] on div "2 2" at bounding box center [1371, 417] width 1045 height 588
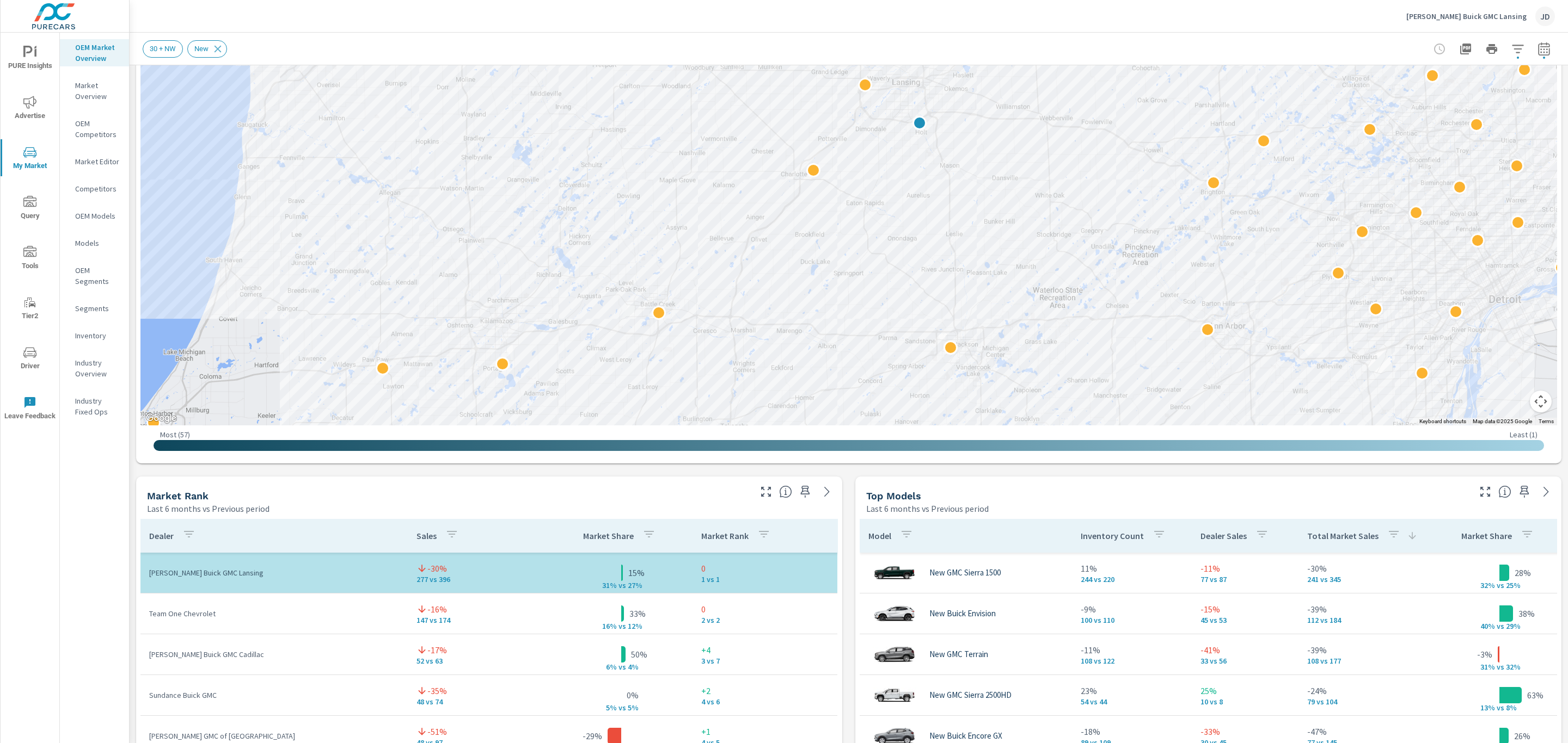
drag, startPoint x: 906, startPoint y: 304, endPoint x: 943, endPoint y: 385, distance: 89.1
click at [943, 385] on div "2 2" at bounding box center [1411, 493] width 1045 height 588
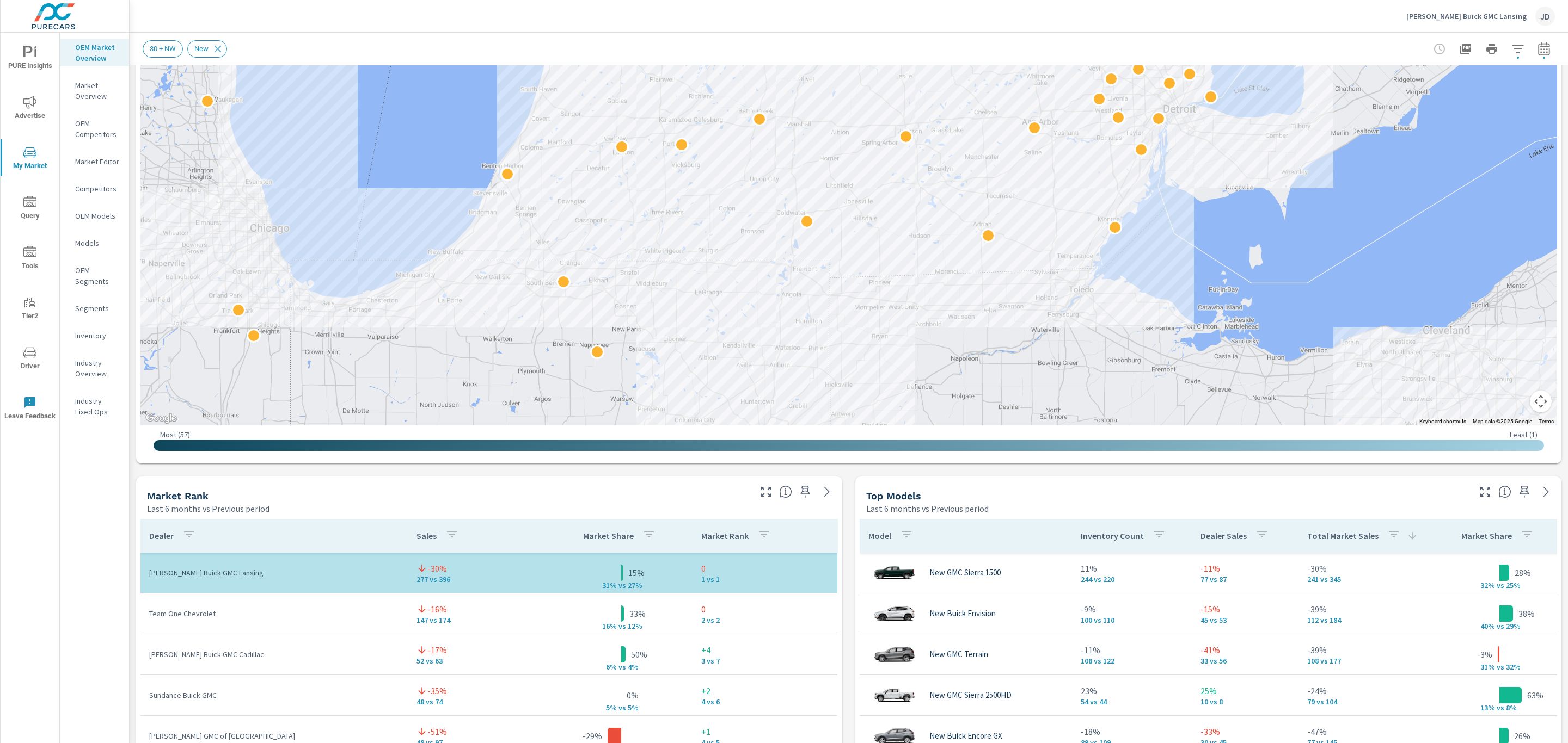
drag, startPoint x: 972, startPoint y: 338, endPoint x: 923, endPoint y: 92, distance: 250.8
click at [923, 92] on div "2 2" at bounding box center [1326, 180] width 1045 height 588
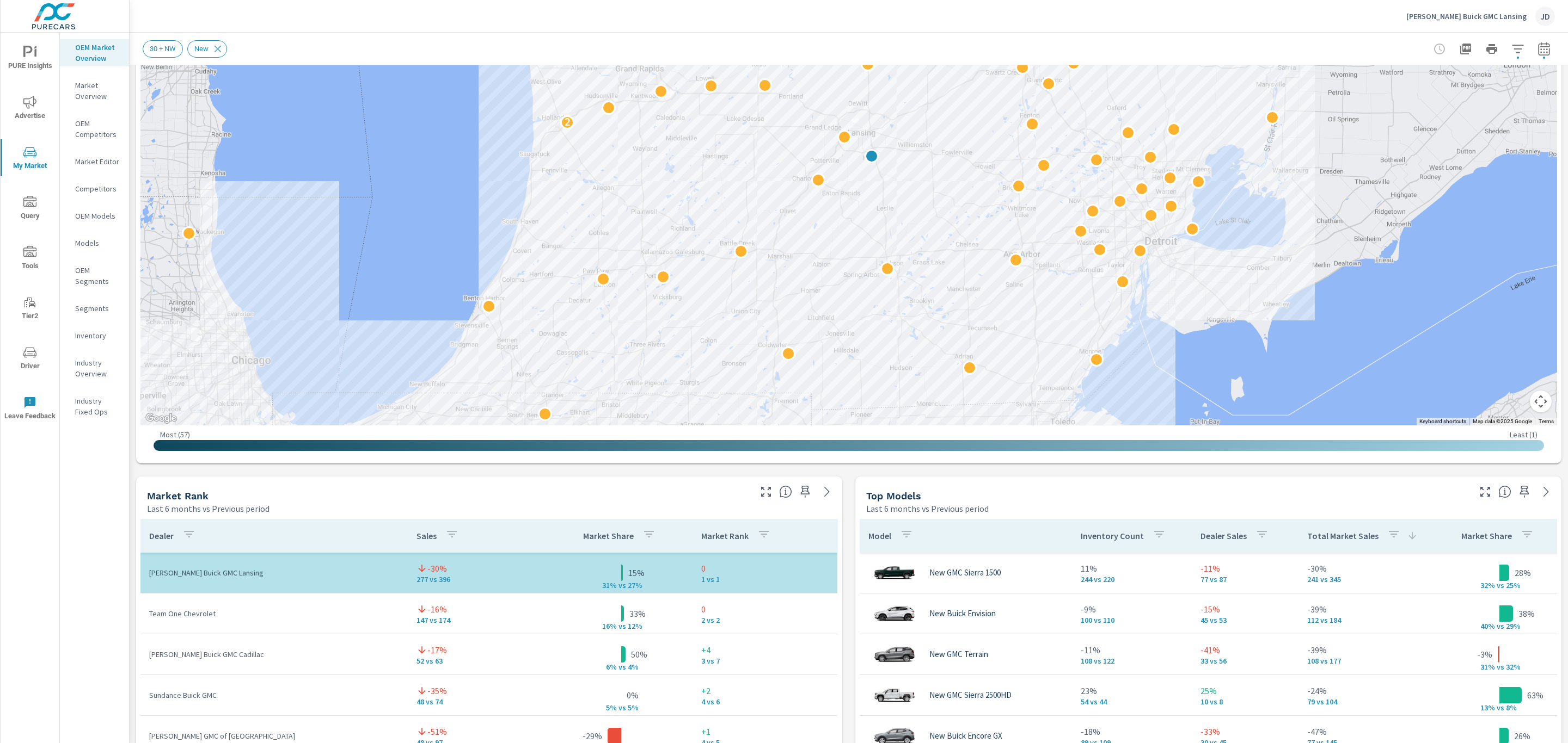
drag, startPoint x: 925, startPoint y: 127, endPoint x: 919, endPoint y: 294, distance: 167.1
click at [919, 294] on div "2 2" at bounding box center [1365, 577] width 1045 height 588
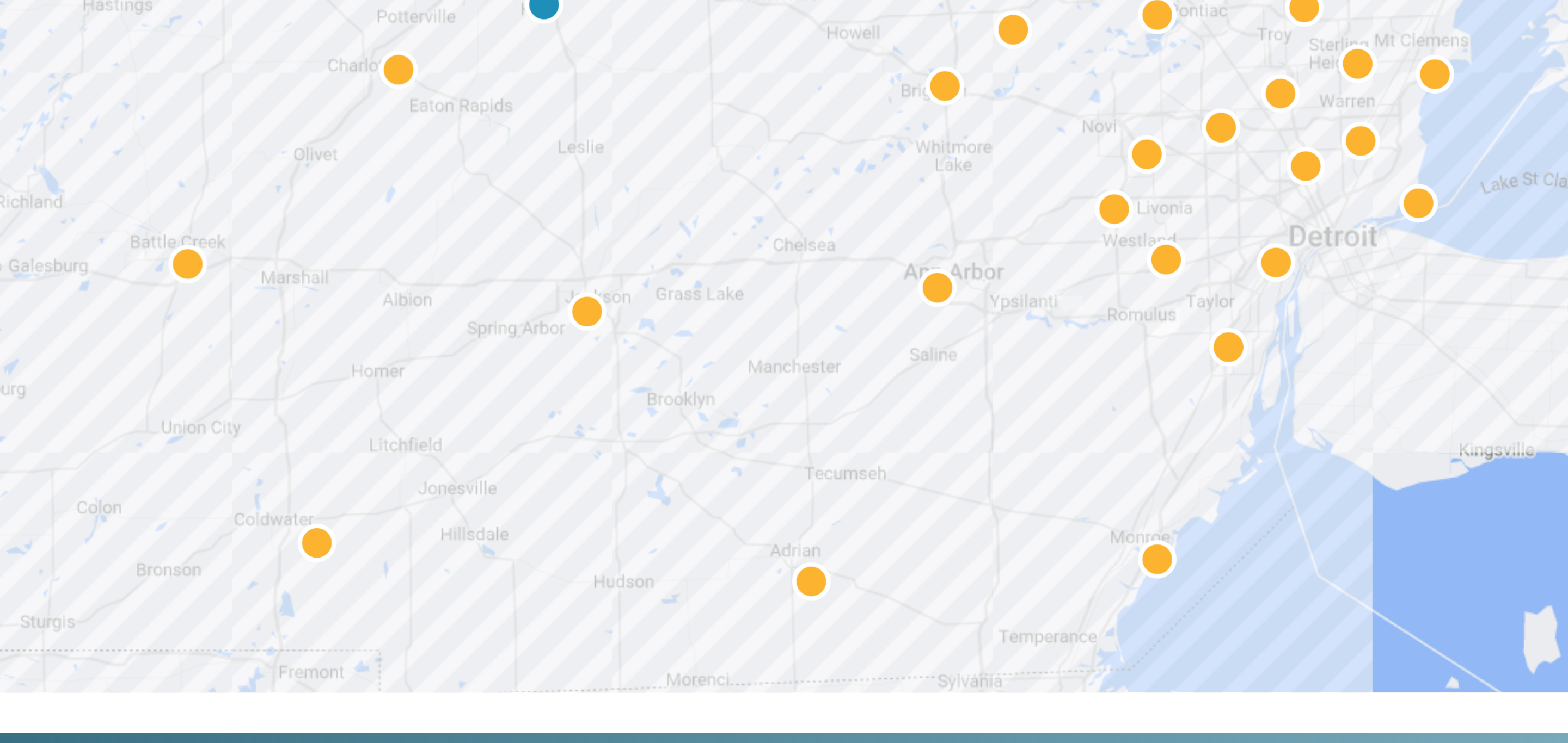
drag, startPoint x: 923, startPoint y: 308, endPoint x: 806, endPoint y: 323, distance: 118.0
click at [806, 323] on div "2 2" at bounding box center [1257, 432] width 1045 height 588
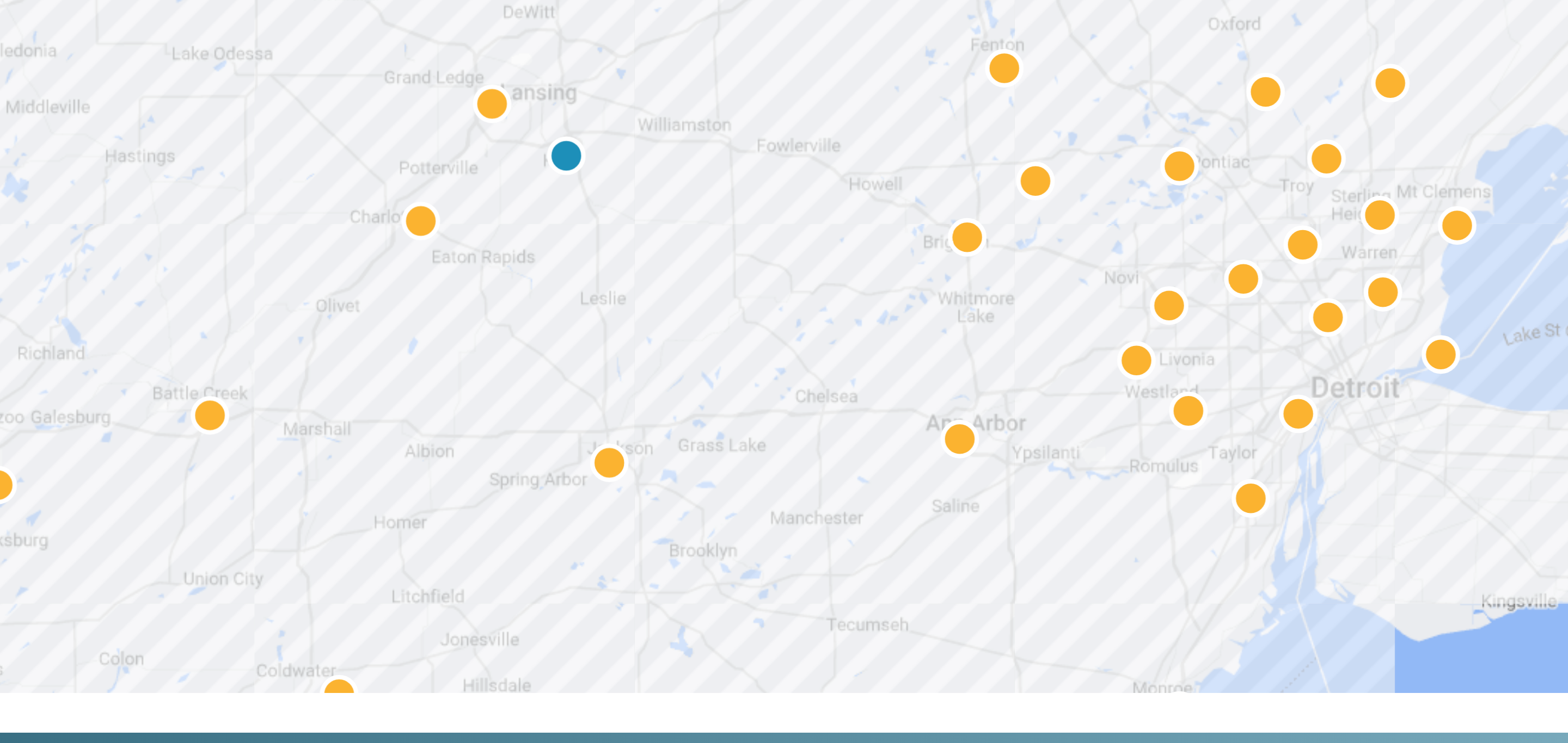
drag, startPoint x: 828, startPoint y: 306, endPoint x: 840, endPoint y: 362, distance: 57.3
click at [840, 362] on div "2 2" at bounding box center [849, 123] width 1416 height 605
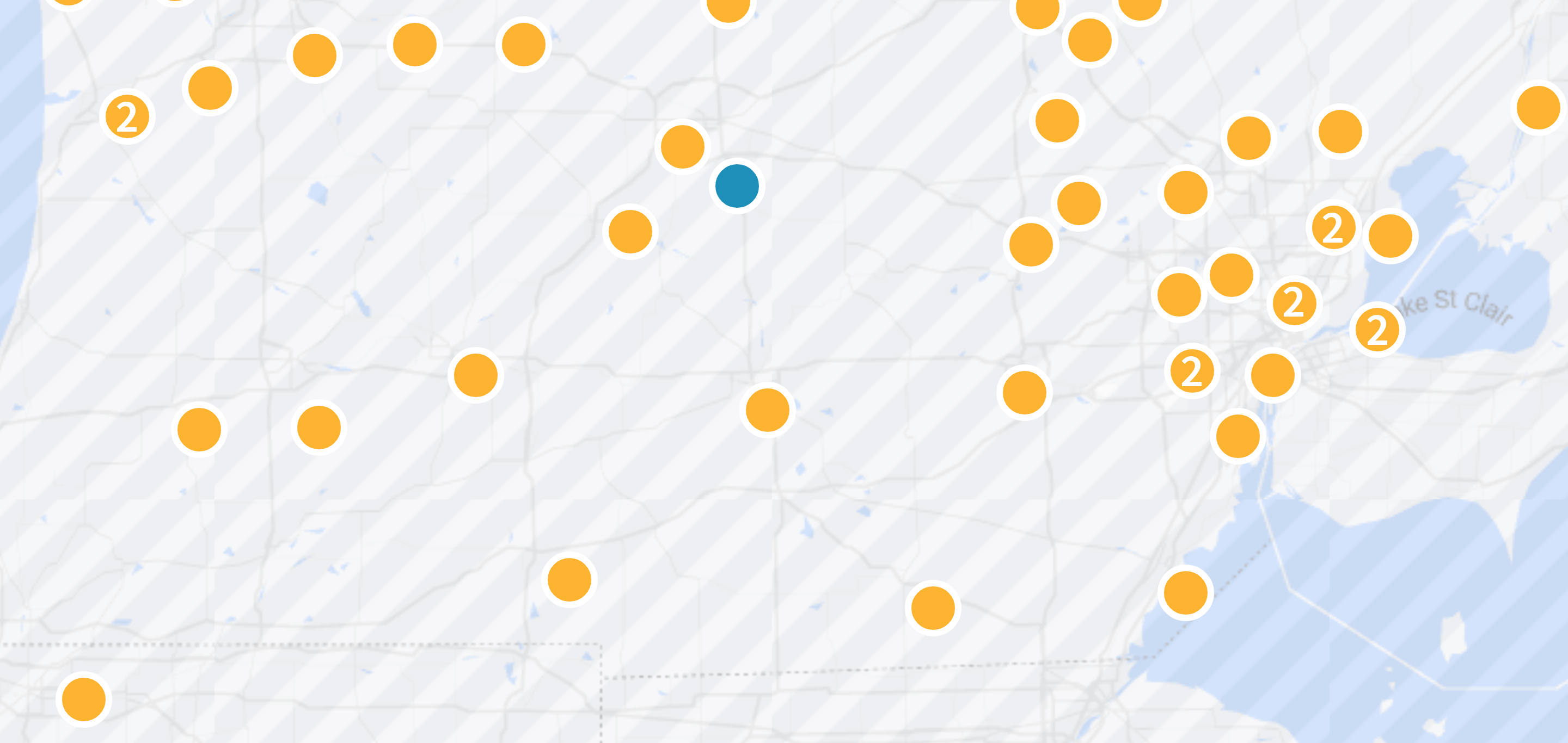
drag, startPoint x: 837, startPoint y: 358, endPoint x: 833, endPoint y: 344, distance: 14.6
click at [833, 344] on div "2 2 2 2 2 2 2" at bounding box center [849, 123] width 1416 height 605
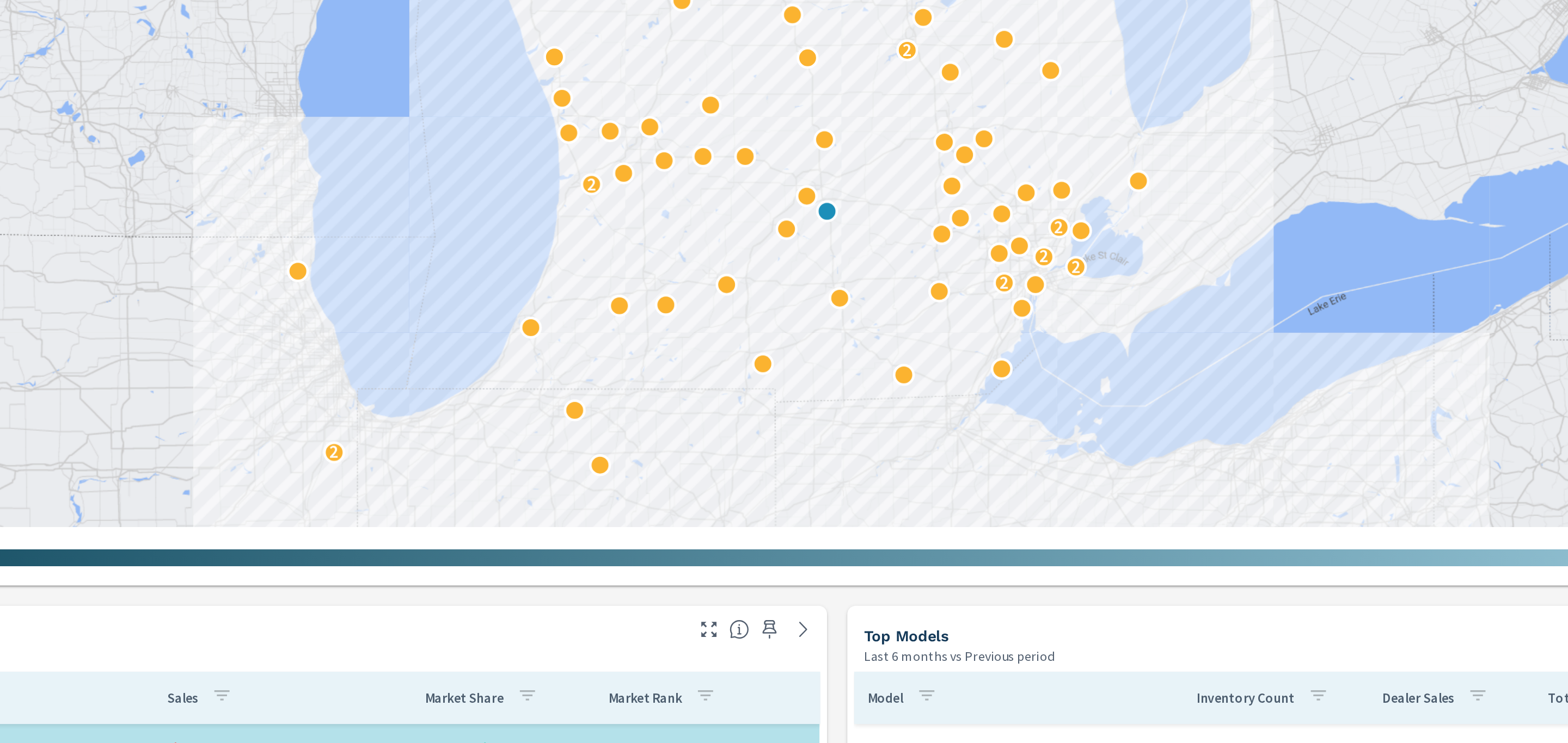
drag, startPoint x: 896, startPoint y: 304, endPoint x: 871, endPoint y: 229, distance: 79.1
click at [871, 229] on div "2 2 2 2 2 2 2" at bounding box center [1351, 355] width 1045 height 588
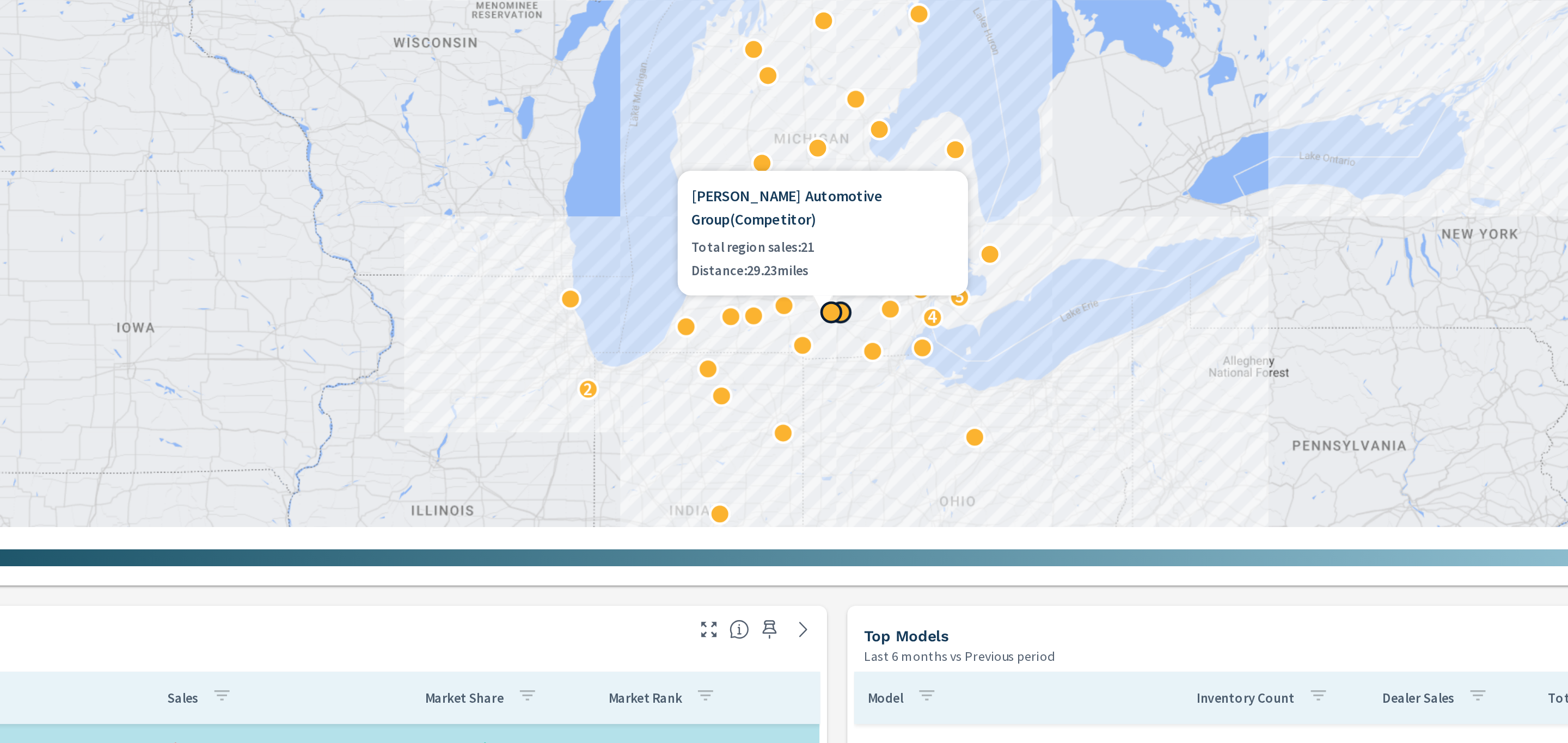
click at [838, 291] on div "2 4 5 3 4 2 2 3 3 2 2 2 3" at bounding box center [849, 123] width 1416 height 605
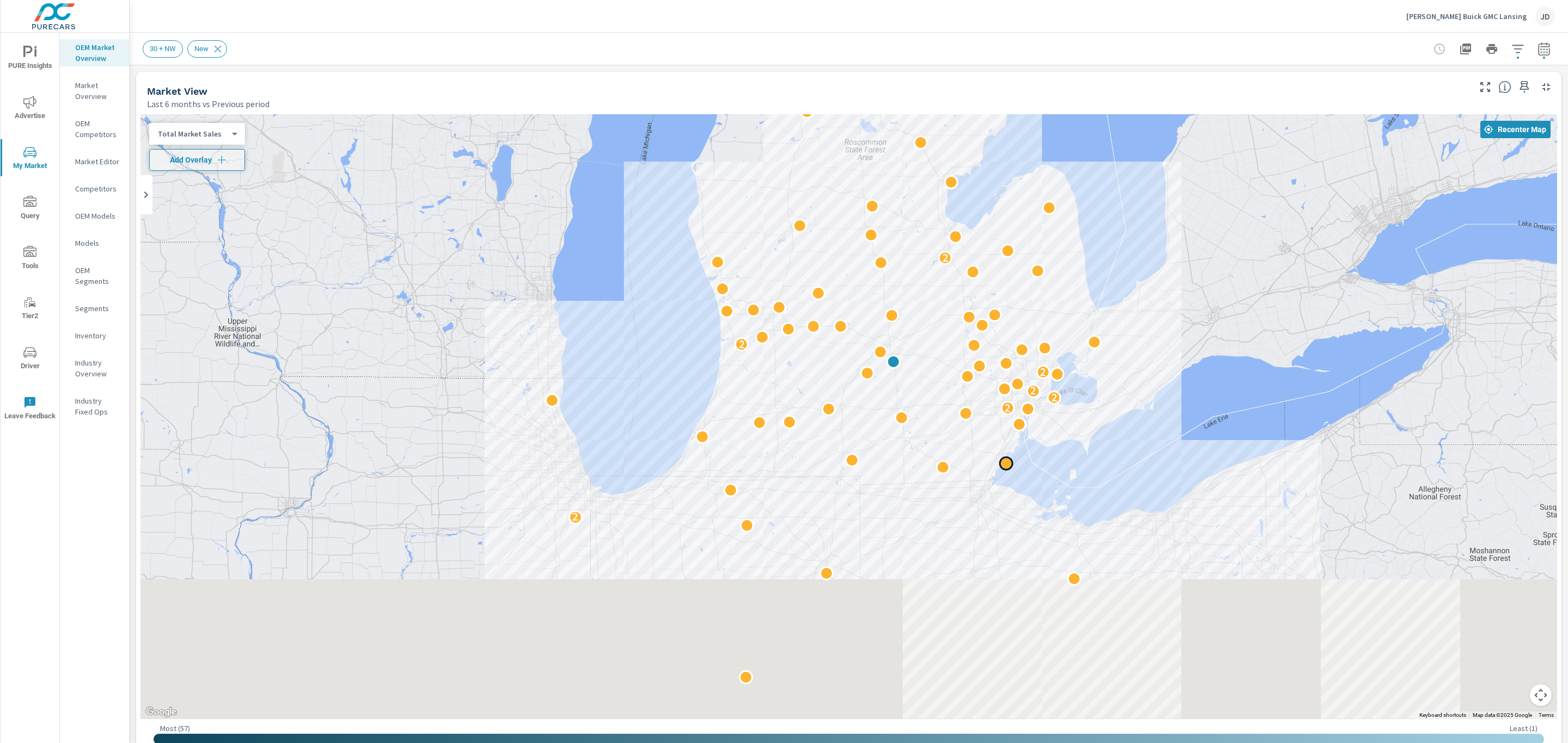
drag, startPoint x: 956, startPoint y: 640, endPoint x: 1000, endPoint y: 448, distance: 197.0
click at [1000, 448] on div "2 2 2 2 2 2 2" at bounding box center [1409, 548] width 1045 height 588
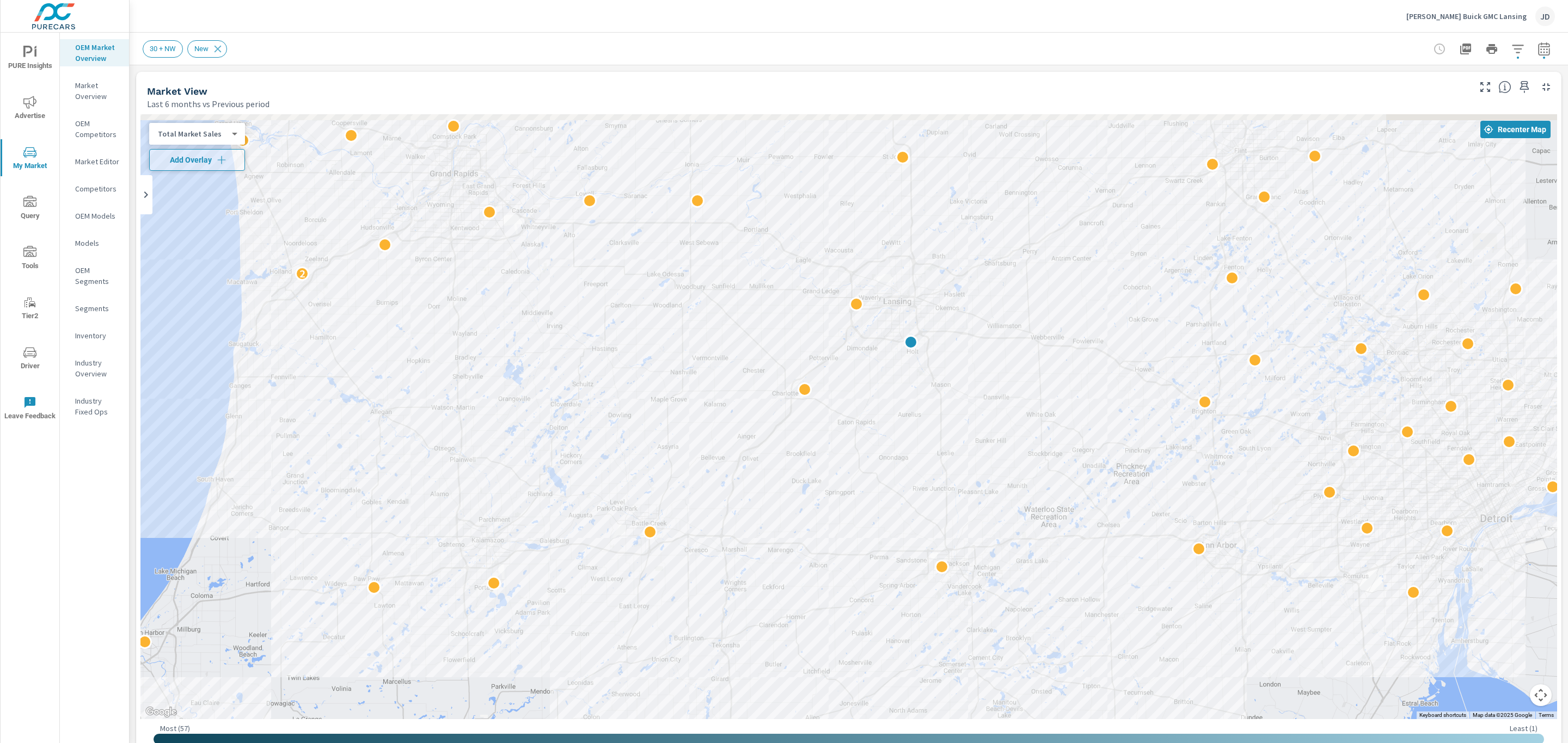
drag, startPoint x: 906, startPoint y: 206, endPoint x: 939, endPoint y: 451, distance: 247.2
click at [939, 451] on div "2 2" at bounding box center [849, 417] width 1416 height 605
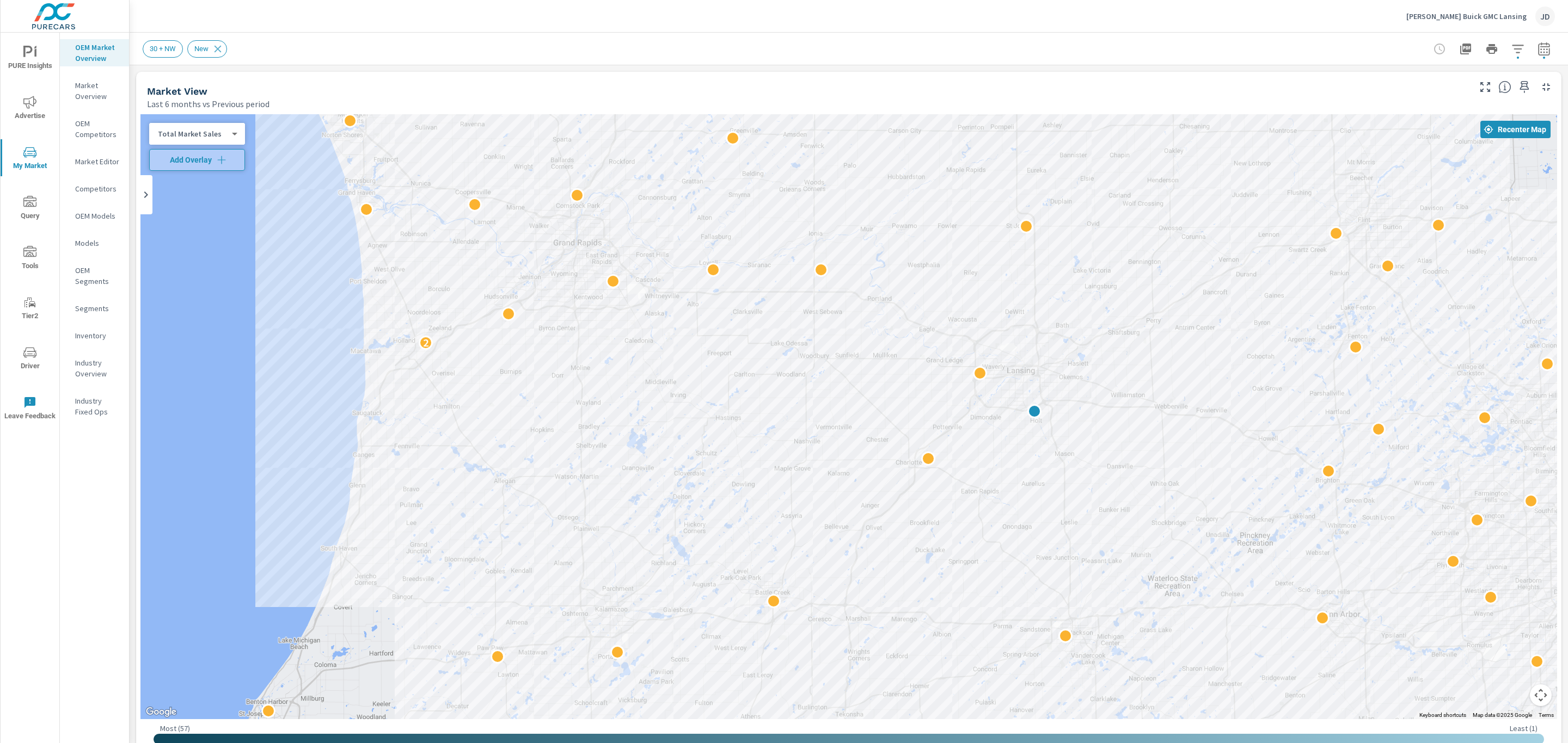
drag, startPoint x: 1073, startPoint y: 221, endPoint x: 1193, endPoint y: 294, distance: 140.5
click at [1193, 294] on div "2 2" at bounding box center [849, 417] width 1416 height 605
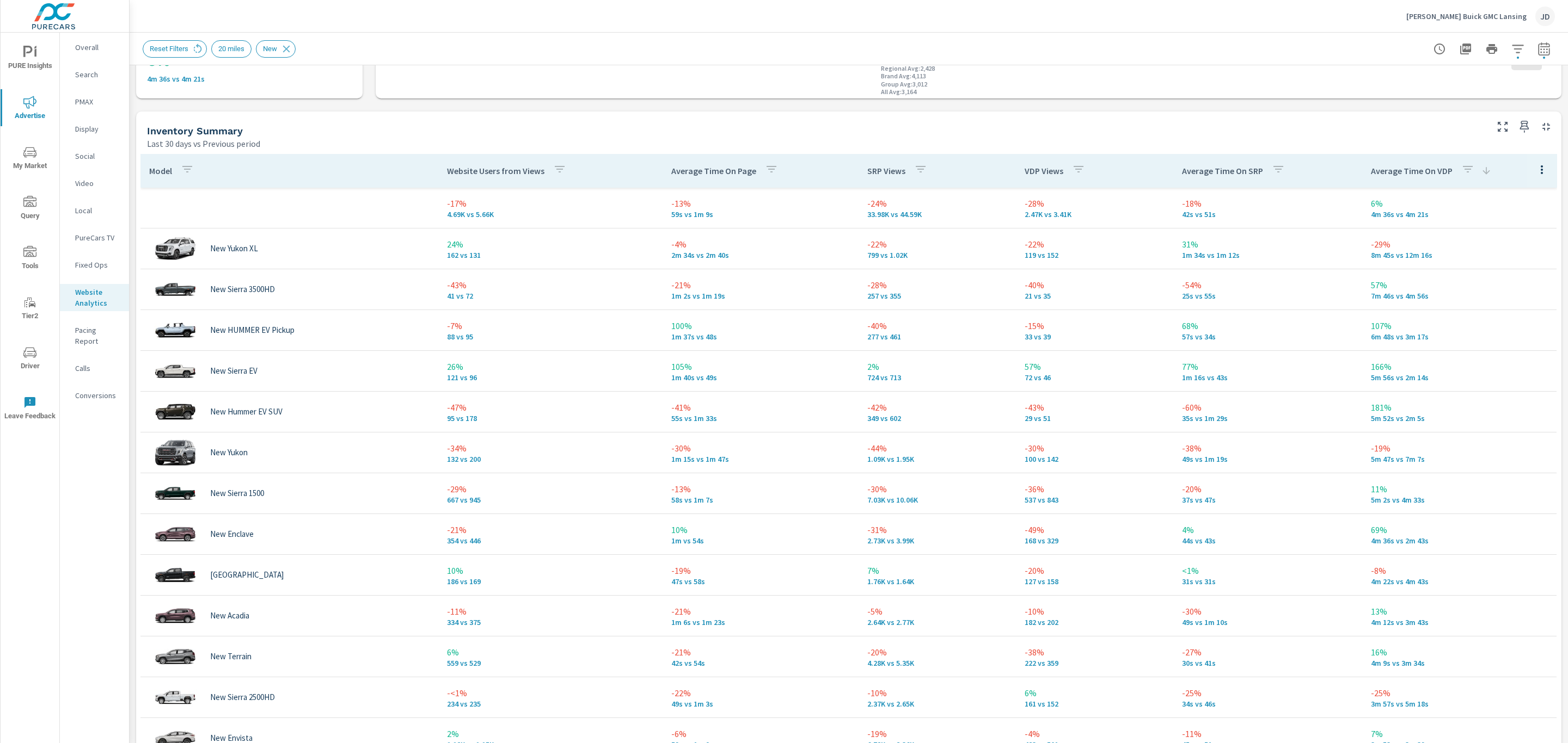
scroll to position [426, 0]
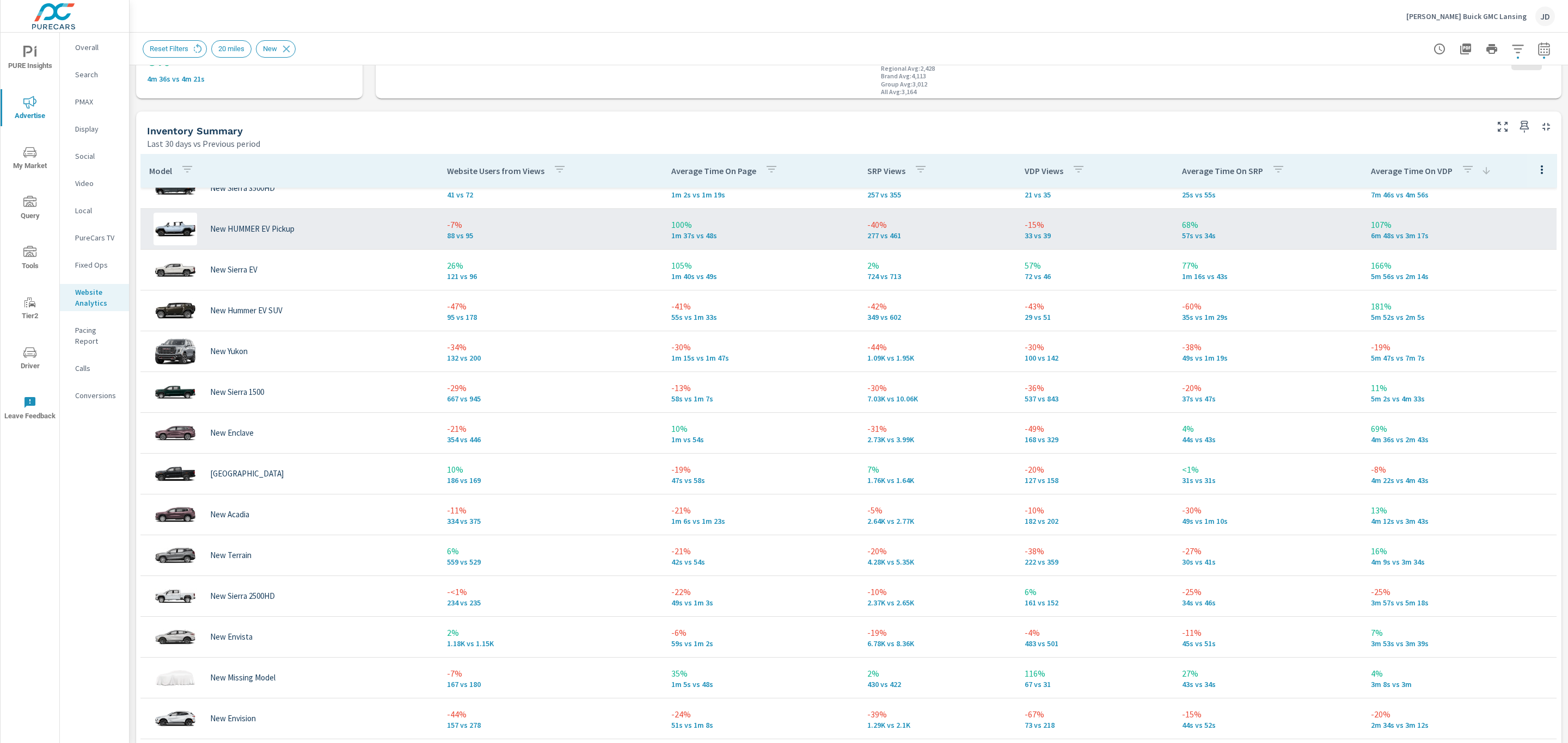
scroll to position [150, 0]
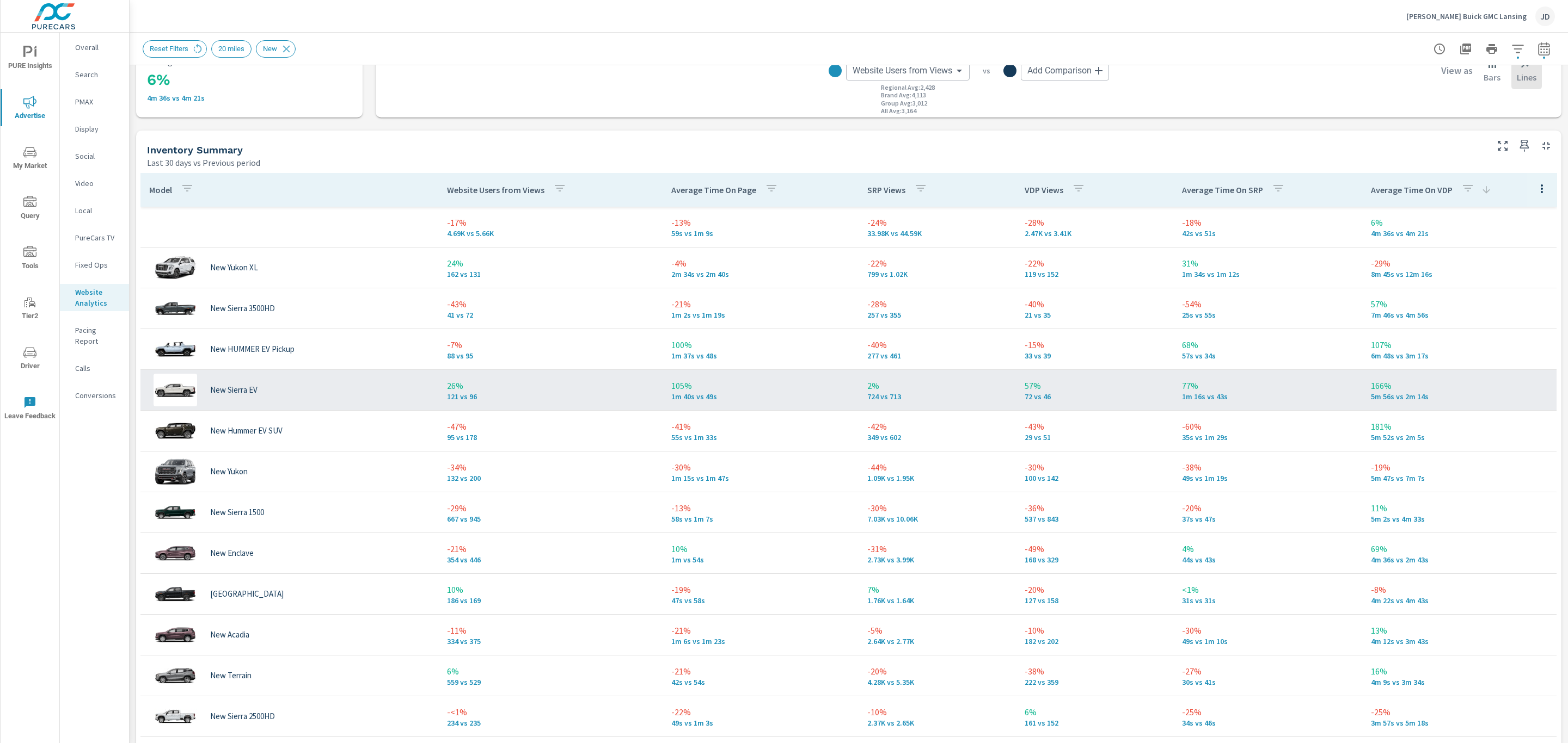
scroll to position [400, 0]
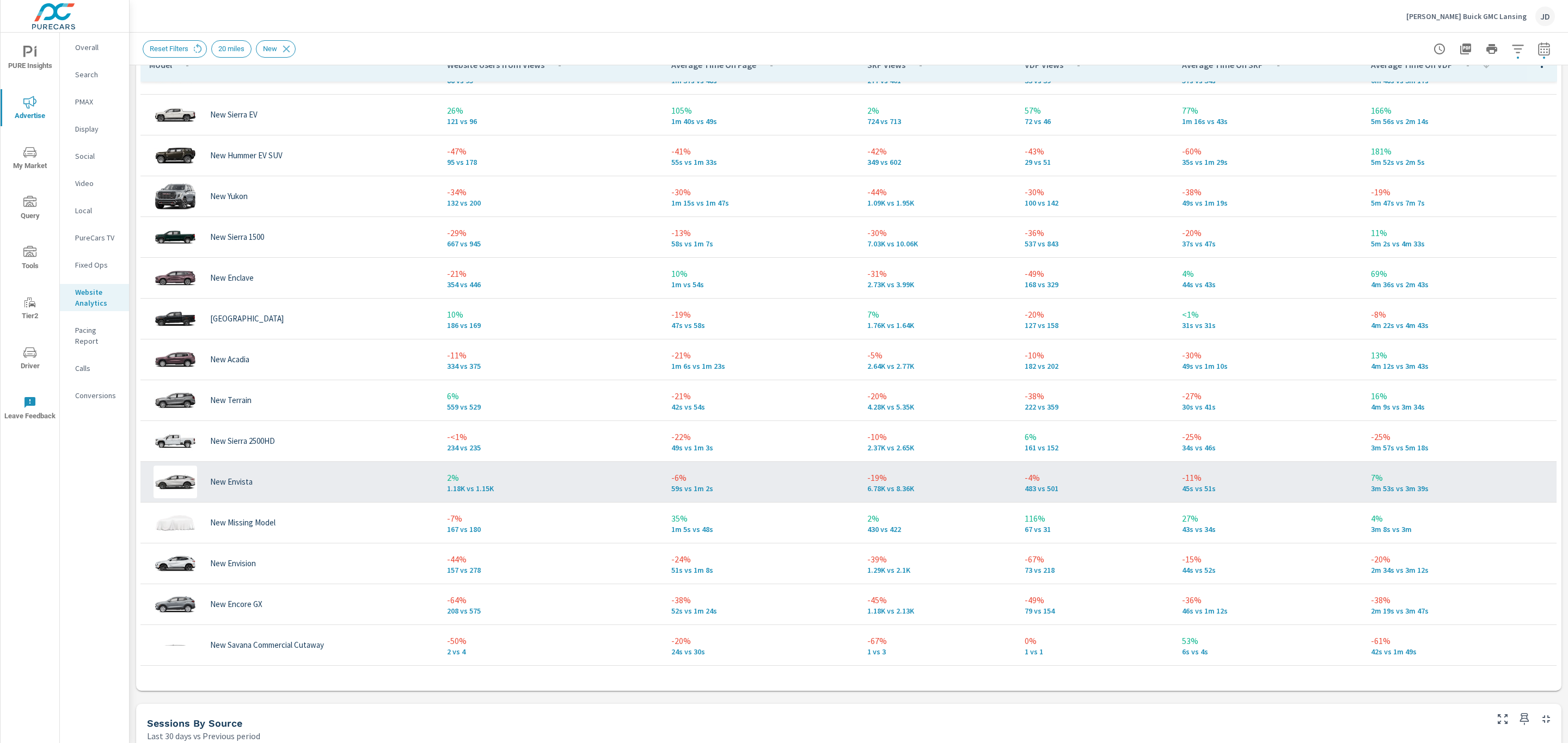
scroll to position [533, 0]
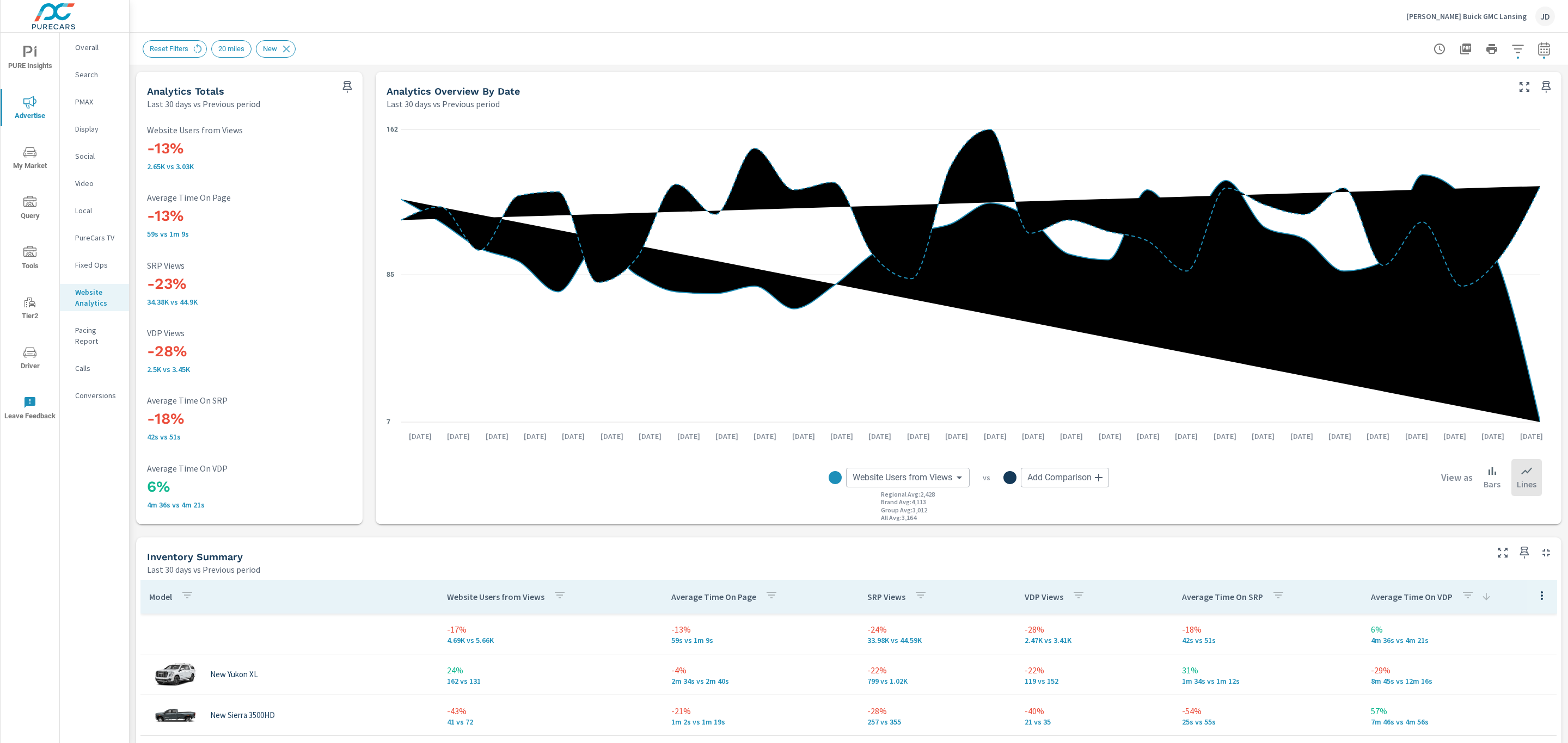
click at [1537, 49] on icon "button" at bounding box center [1544, 49] width 13 height 13
select select "Last 30 days"
select select "Previous period"
click at [1480, 95] on select "Custom [DATE] Last week Last 7 days Last 14 days Last 30 days Last 45 days Last…" at bounding box center [1445, 94] width 109 height 22
click at [1390, 84] on select "Custom [DATE] Last week Last 7 days Last 14 days Last 30 days Last 45 days Last…" at bounding box center [1445, 94] width 109 height 22
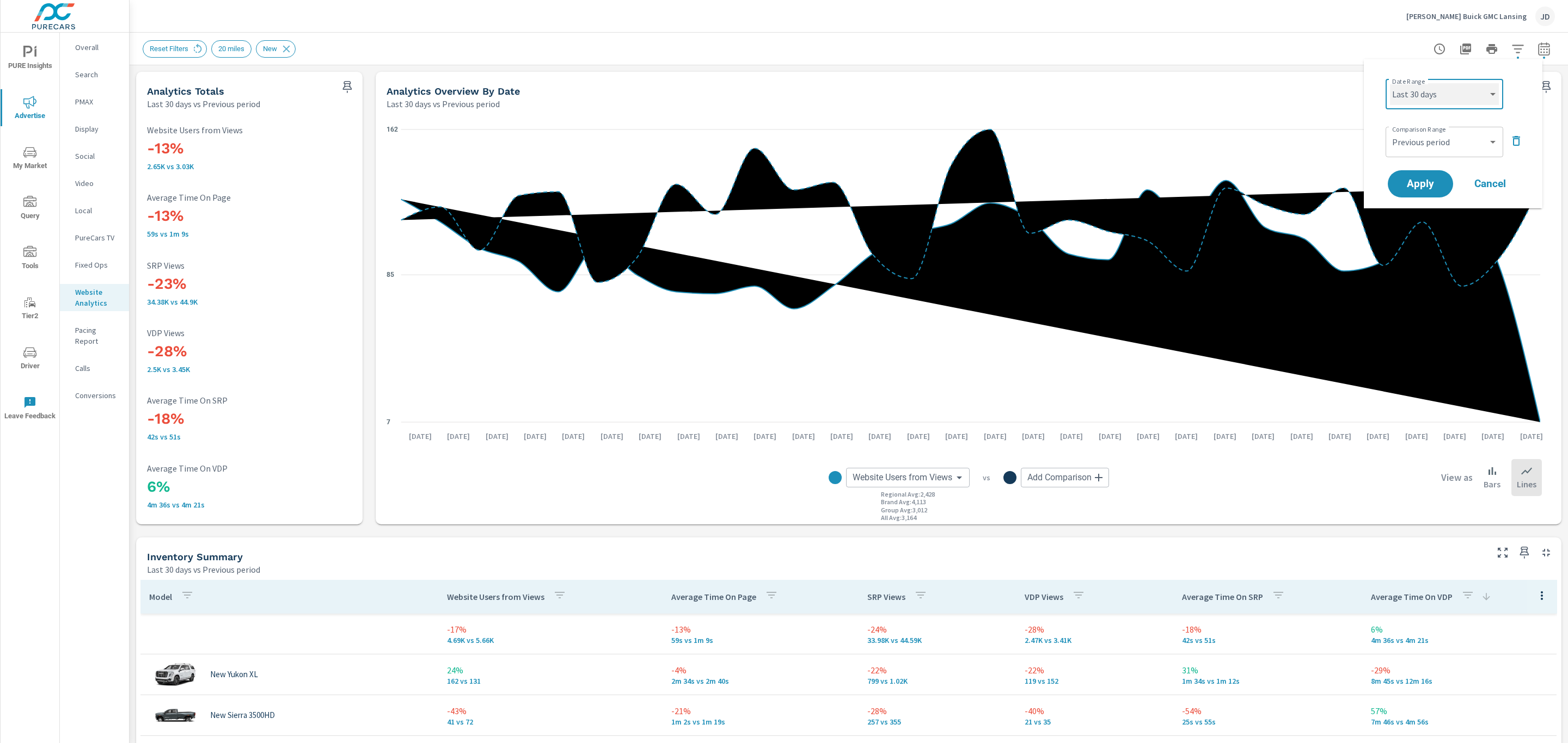
select select "Last month"
click at [1423, 149] on select "Custom Previous period Previous month Previous year" at bounding box center [1445, 142] width 109 height 22
click at [1390, 131] on select "Custom Previous period Previous month Previous year" at bounding box center [1445, 142] width 109 height 22
select select "Previous month"
click at [1426, 189] on span "Apply" at bounding box center [1420, 184] width 44 height 10
